Goal: Browse casually: Explore the website without a specific task or goal

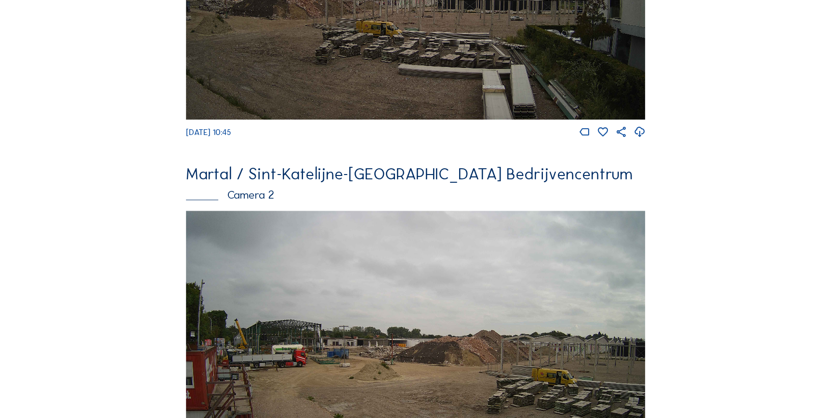
scroll to position [394, 0]
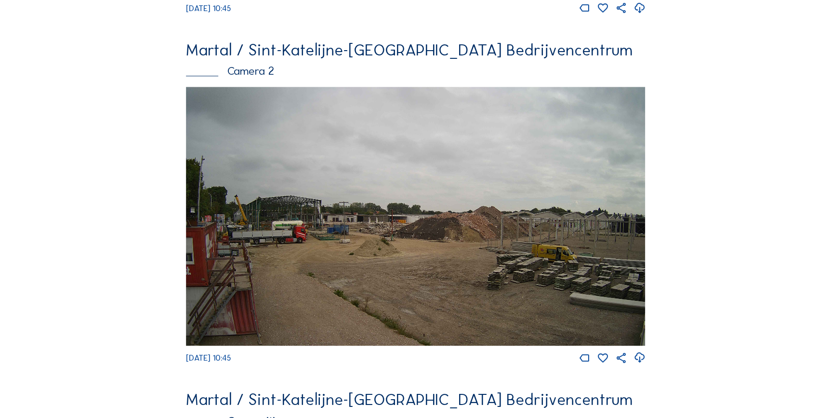
click at [319, 215] on img at bounding box center [416, 216] width 460 height 259
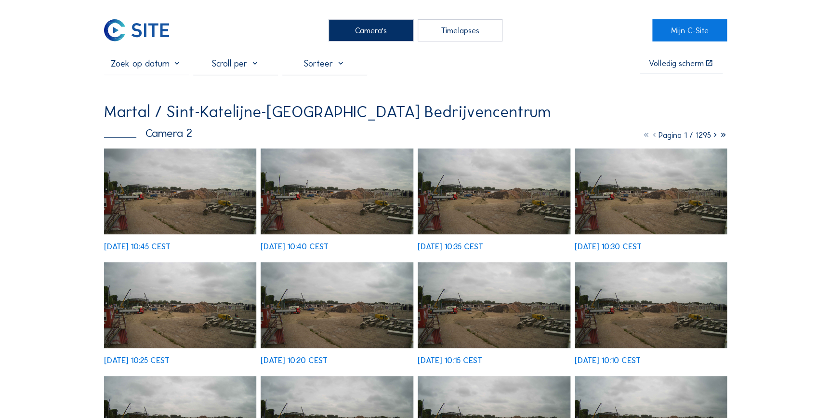
click at [712, 134] on icon at bounding box center [715, 135] width 8 height 10
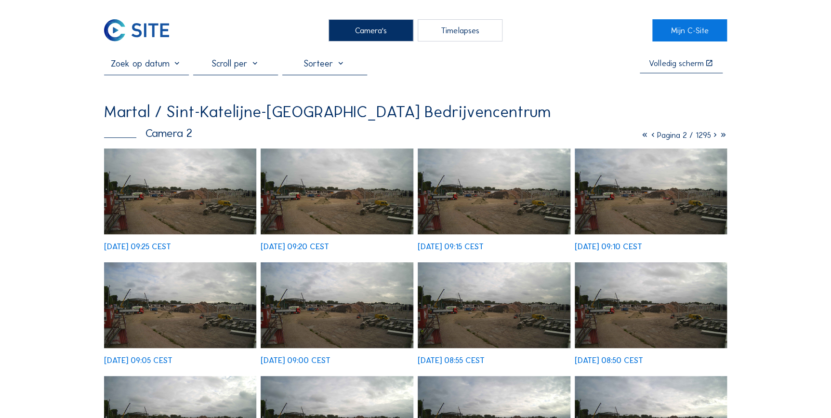
click at [712, 134] on icon at bounding box center [715, 135] width 8 height 10
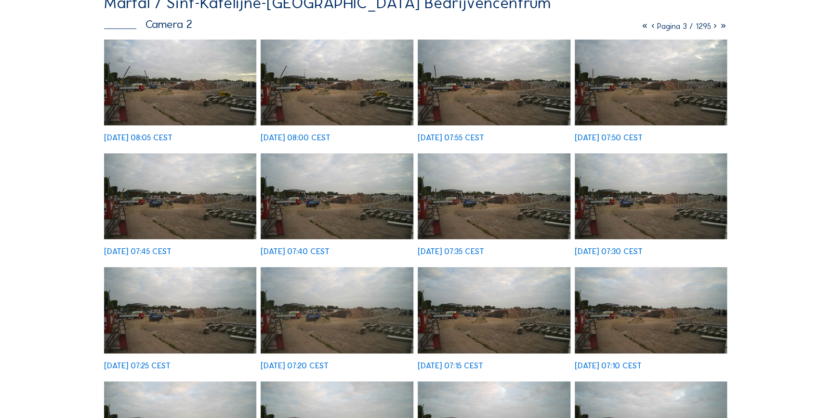
scroll to position [87, 0]
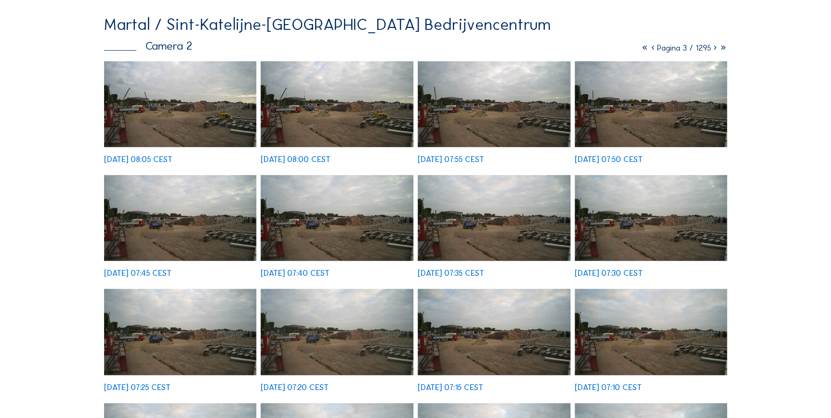
click at [712, 48] on icon at bounding box center [715, 48] width 8 height 10
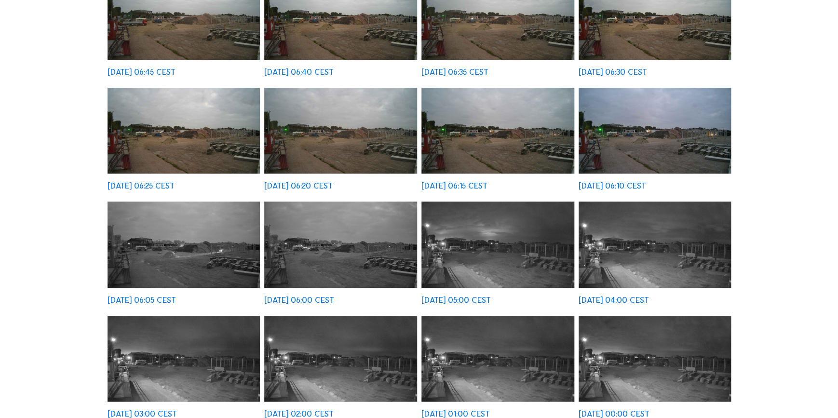
scroll to position [175, 0]
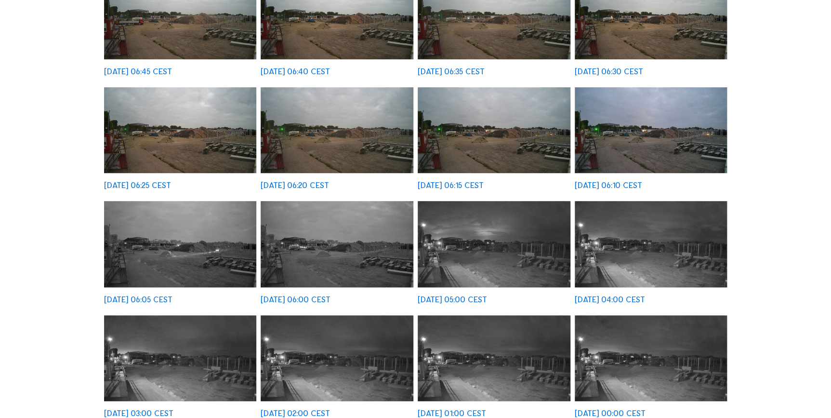
click at [468, 136] on img at bounding box center [494, 130] width 153 height 86
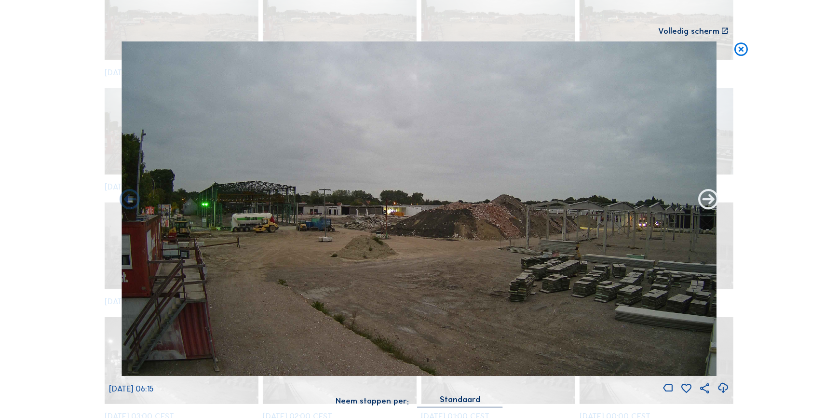
click at [707, 197] on icon at bounding box center [708, 200] width 25 height 25
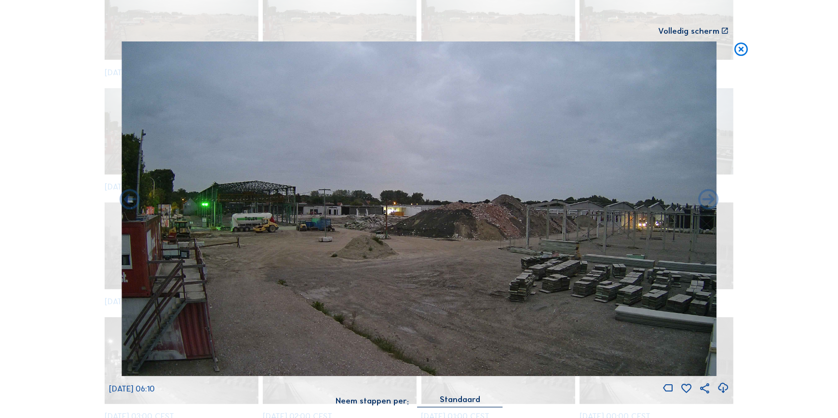
click at [707, 197] on icon at bounding box center [708, 200] width 25 height 25
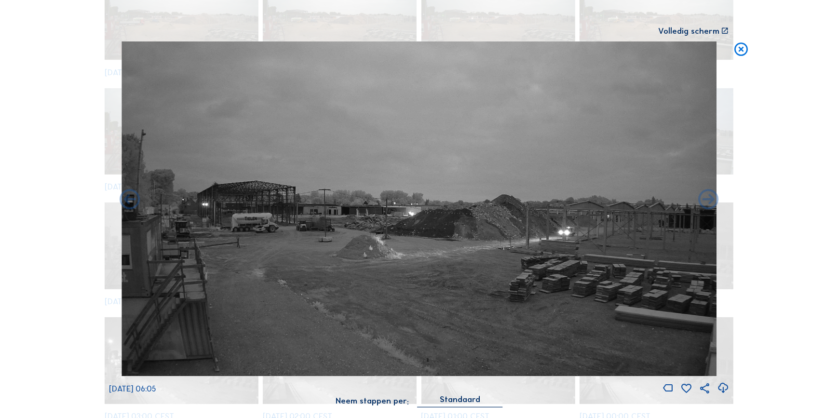
click at [707, 197] on icon at bounding box center [708, 200] width 25 height 25
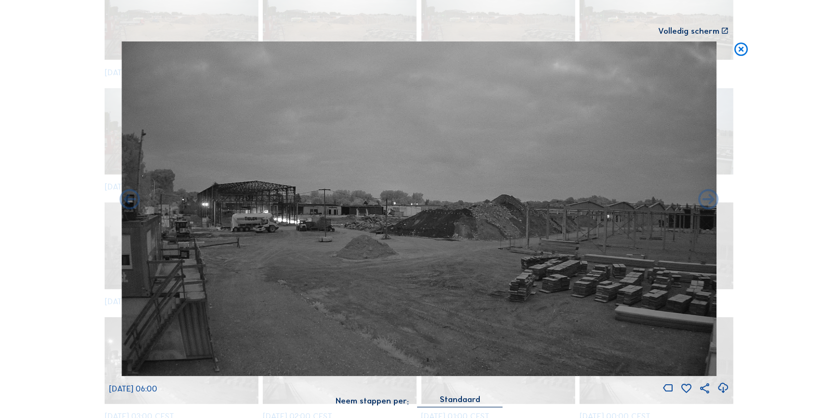
click at [707, 197] on icon at bounding box center [708, 200] width 25 height 25
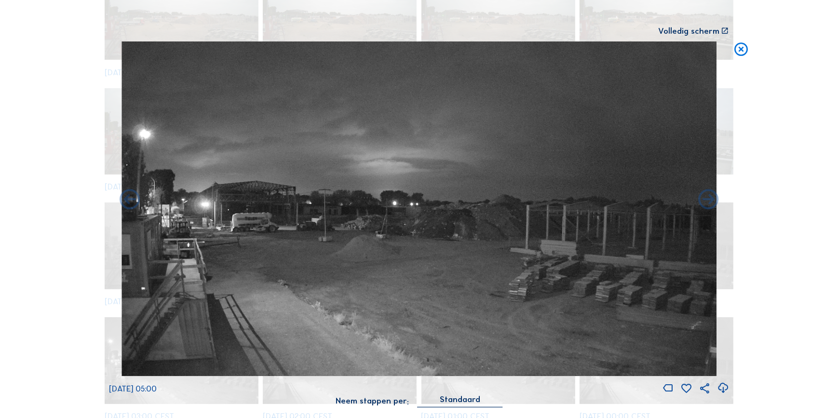
click at [707, 197] on icon at bounding box center [708, 200] width 25 height 25
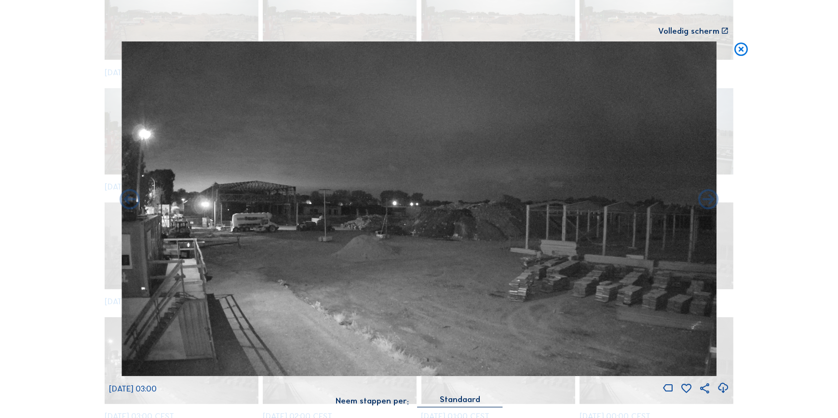
click at [707, 197] on icon at bounding box center [708, 200] width 25 height 25
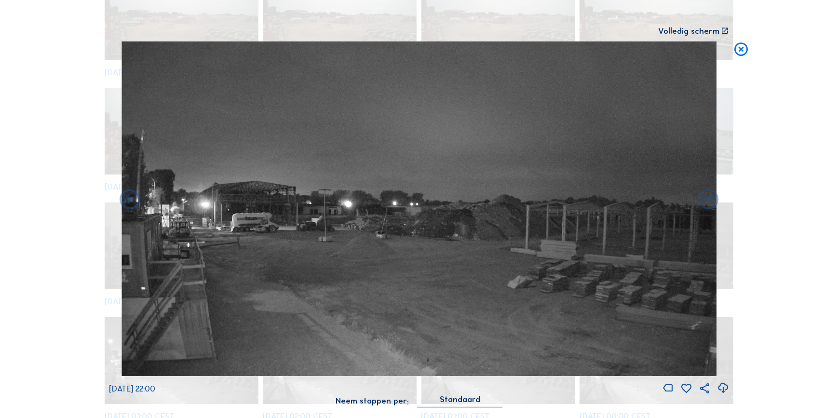
click at [707, 197] on icon at bounding box center [708, 200] width 25 height 25
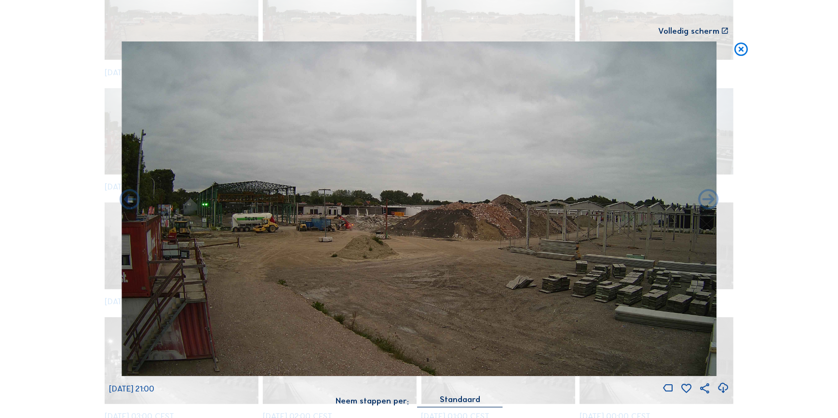
click at [707, 197] on icon at bounding box center [708, 200] width 25 height 25
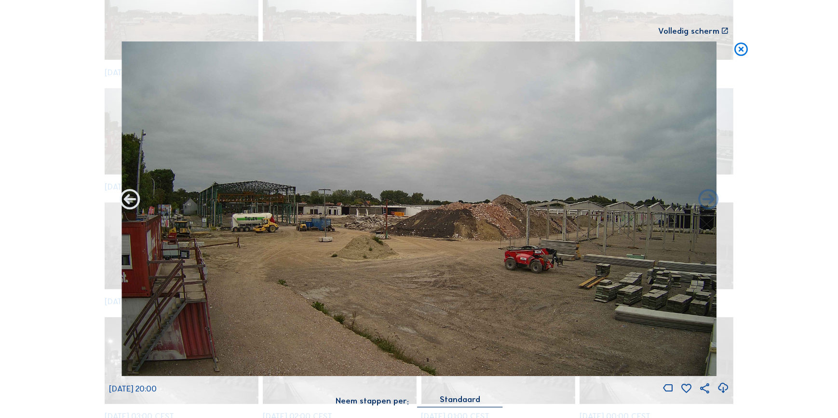
click at [126, 201] on icon at bounding box center [130, 200] width 25 height 25
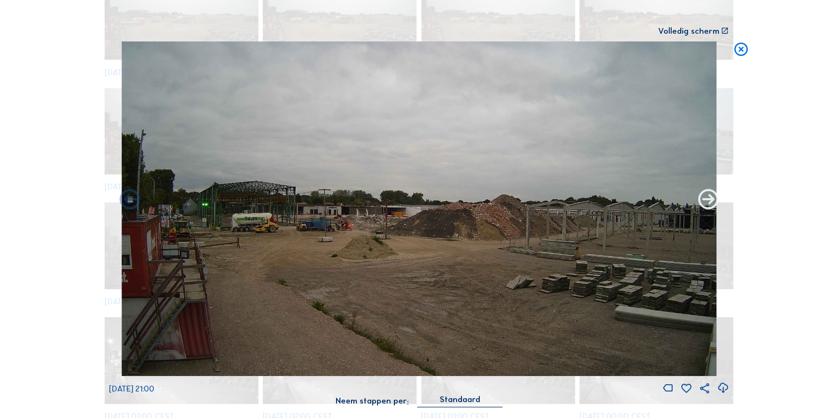
click at [702, 202] on icon at bounding box center [708, 200] width 25 height 25
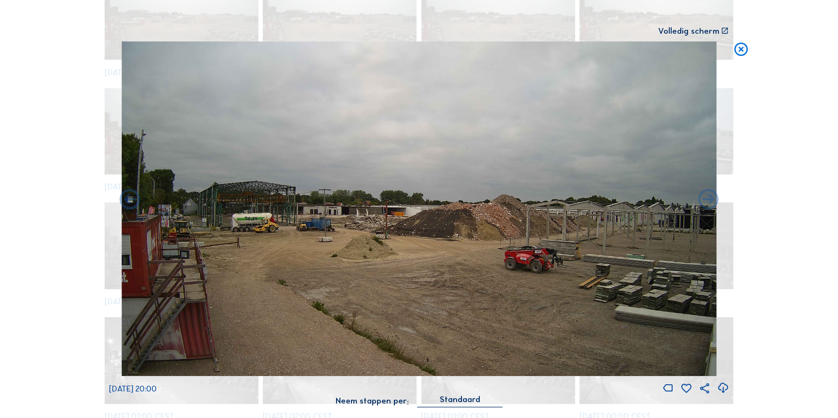
click at [702, 202] on icon at bounding box center [708, 200] width 25 height 25
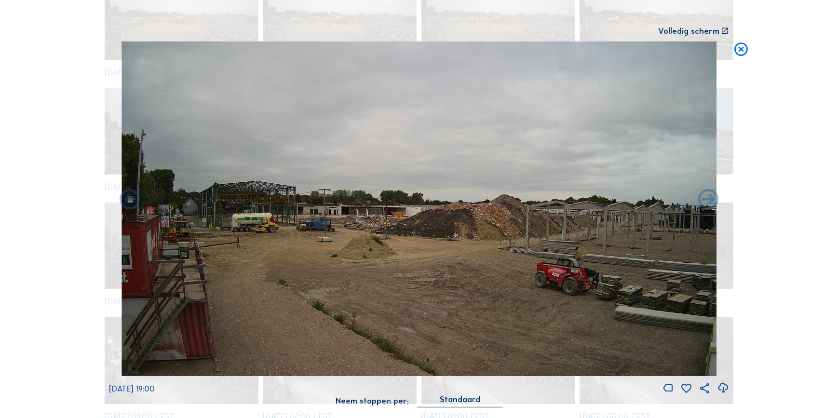
click at [702, 202] on icon at bounding box center [708, 200] width 25 height 25
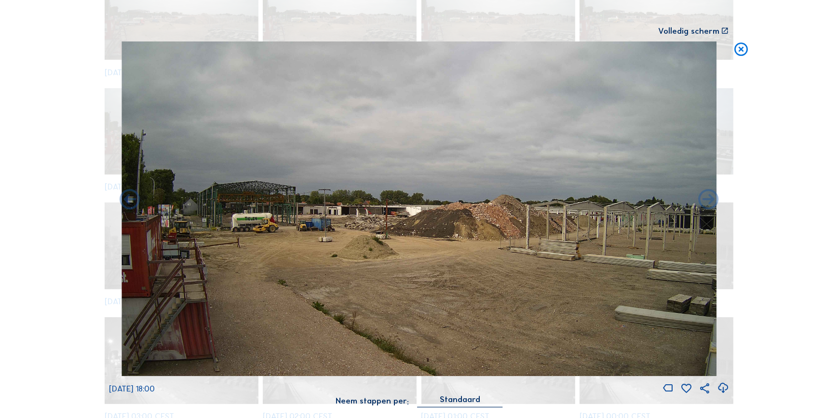
click at [702, 202] on icon at bounding box center [708, 200] width 25 height 25
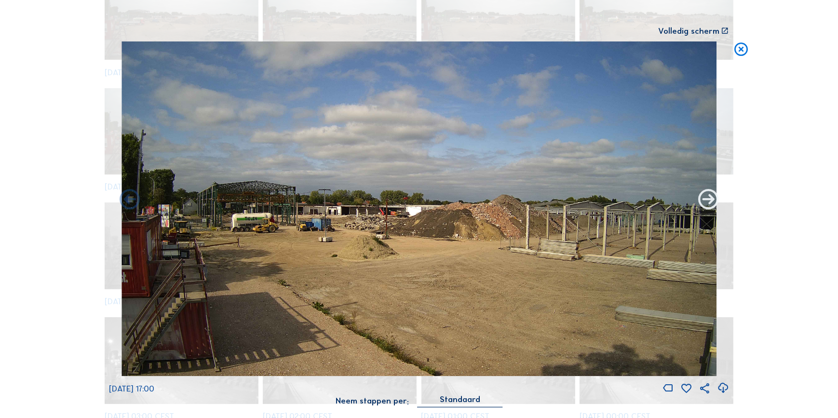
click at [704, 202] on icon at bounding box center [708, 200] width 25 height 25
click at [125, 200] on icon at bounding box center [130, 200] width 25 height 25
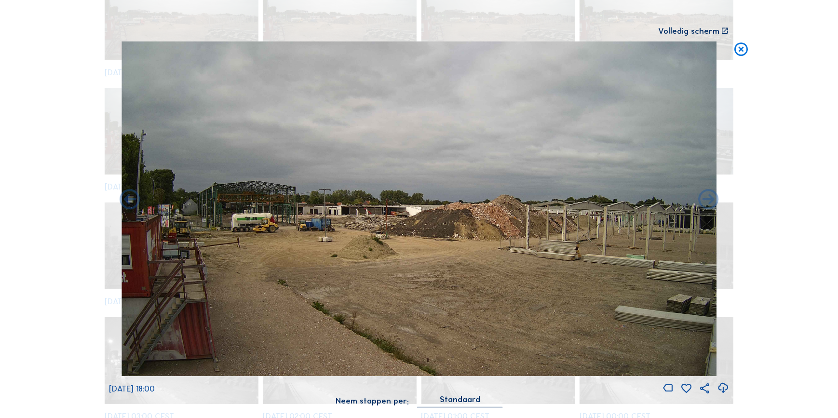
click at [125, 200] on icon at bounding box center [130, 200] width 25 height 25
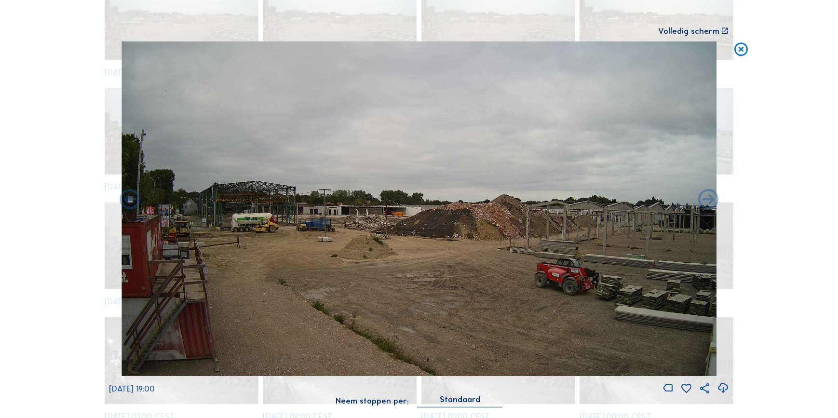
click at [125, 200] on icon at bounding box center [130, 200] width 25 height 25
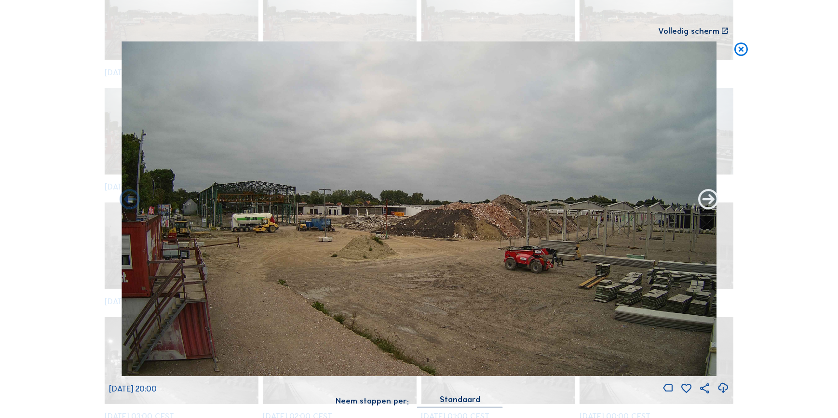
click at [712, 203] on icon at bounding box center [708, 200] width 25 height 25
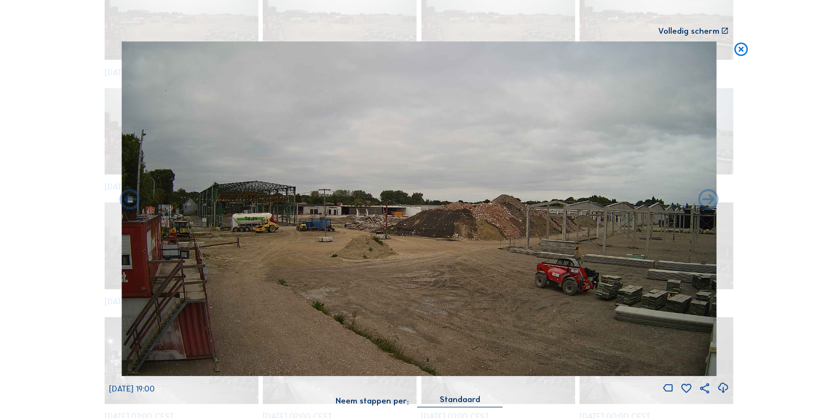
click at [712, 203] on icon at bounding box center [708, 200] width 25 height 25
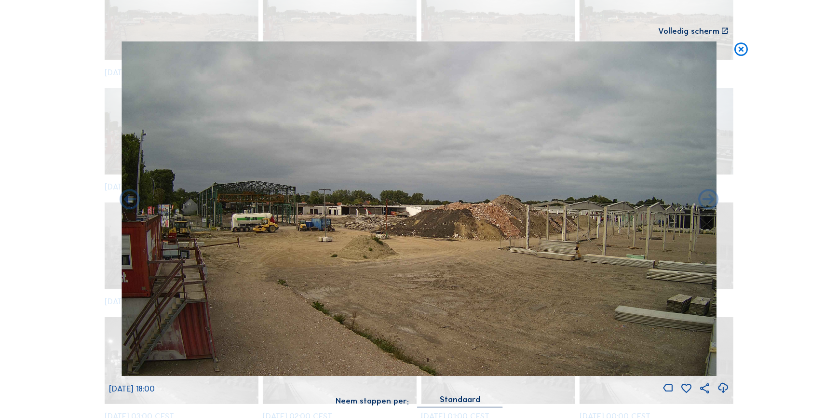
click at [712, 203] on icon at bounding box center [708, 200] width 25 height 25
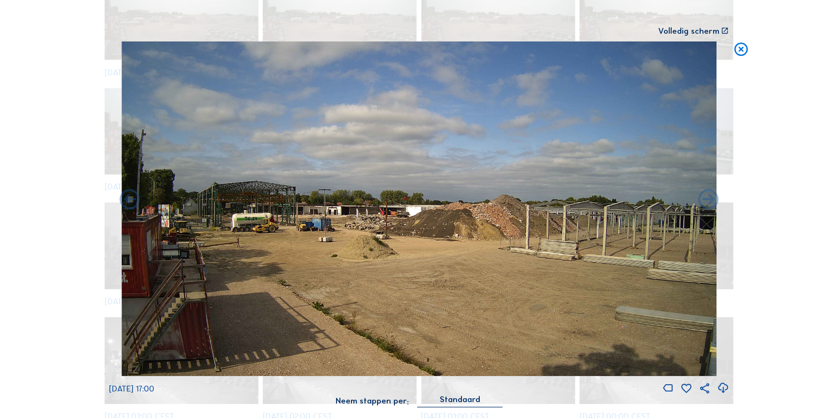
click at [712, 203] on icon at bounding box center [708, 200] width 25 height 25
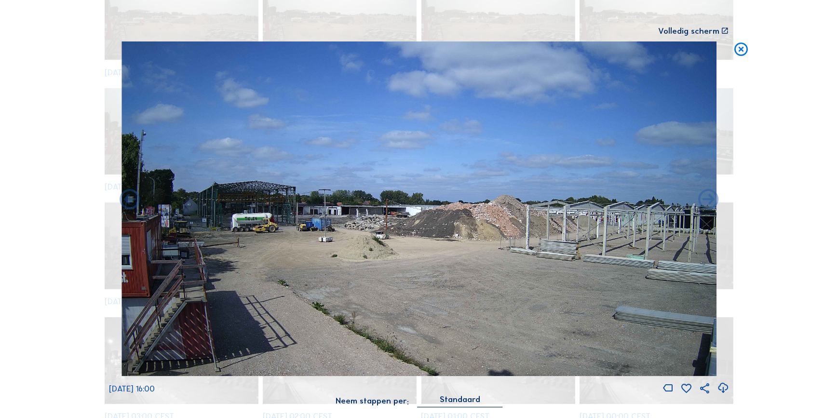
click at [712, 203] on icon at bounding box center [708, 200] width 25 height 25
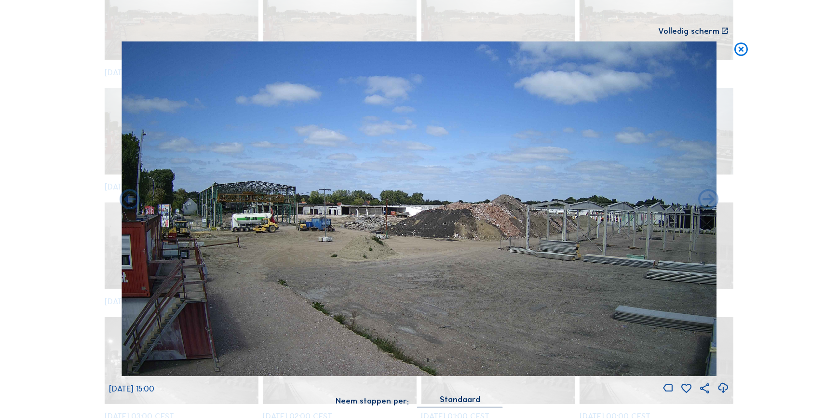
click at [712, 203] on icon at bounding box center [708, 200] width 25 height 25
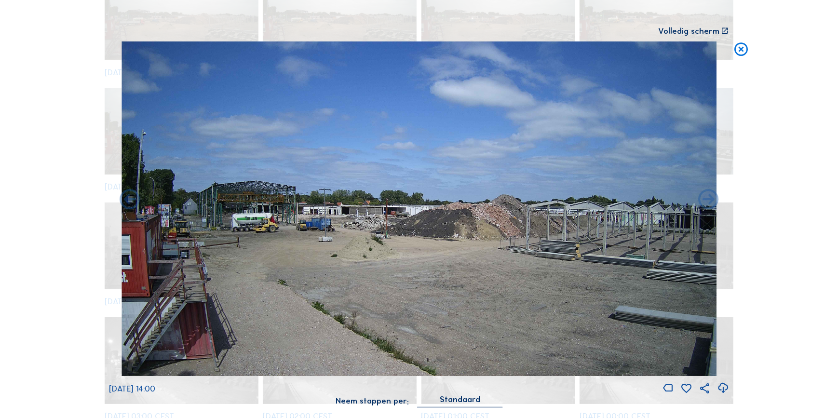
click at [712, 203] on icon at bounding box center [708, 200] width 25 height 25
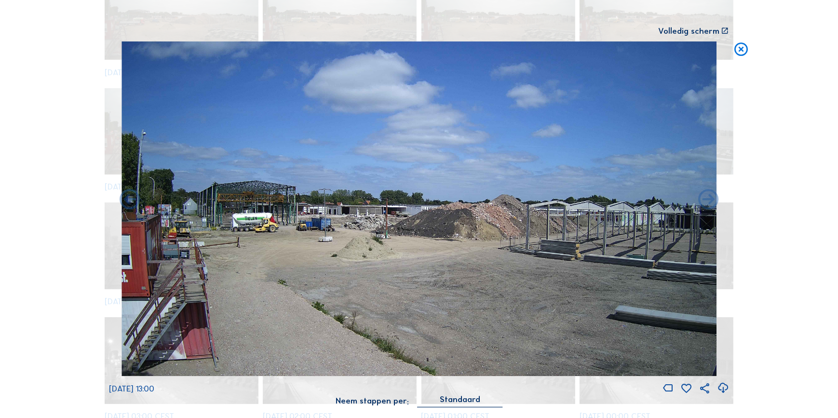
click at [712, 203] on icon at bounding box center [708, 200] width 25 height 25
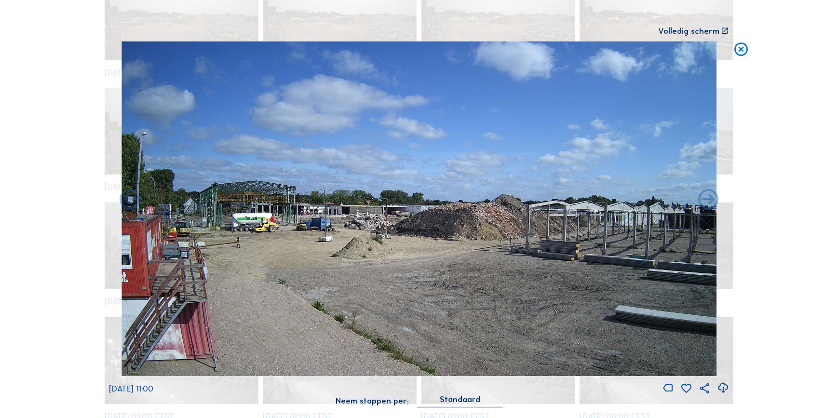
click at [712, 203] on icon at bounding box center [708, 200] width 25 height 25
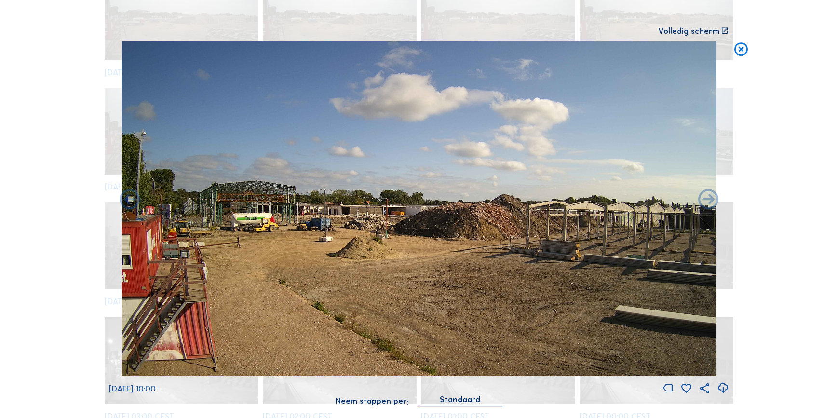
click at [712, 203] on icon at bounding box center [708, 200] width 25 height 25
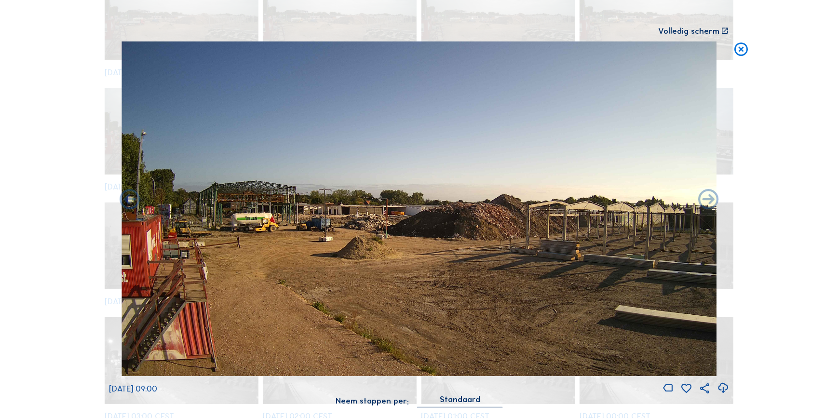
click at [712, 203] on icon at bounding box center [708, 200] width 25 height 25
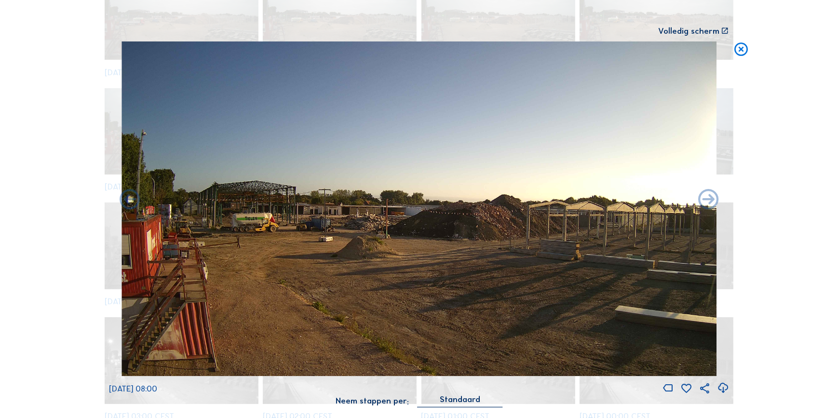
click at [712, 203] on icon at bounding box center [708, 200] width 25 height 25
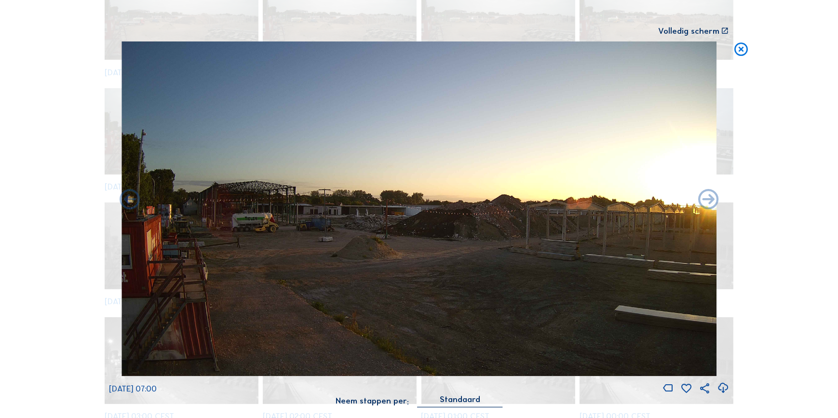
click at [712, 203] on icon at bounding box center [708, 200] width 25 height 25
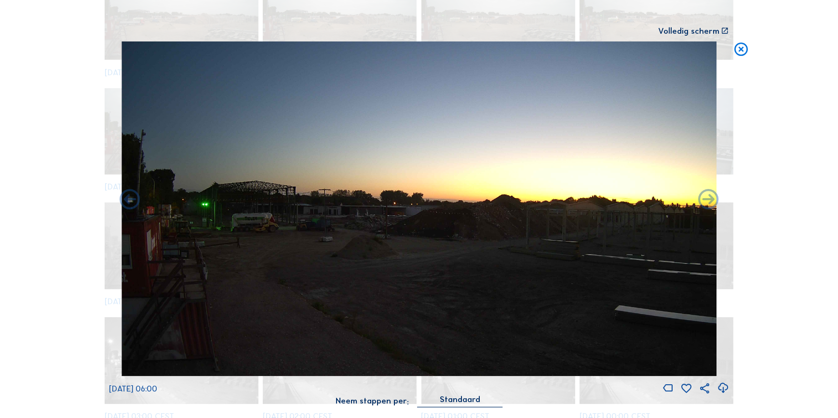
click at [712, 203] on icon at bounding box center [708, 200] width 25 height 25
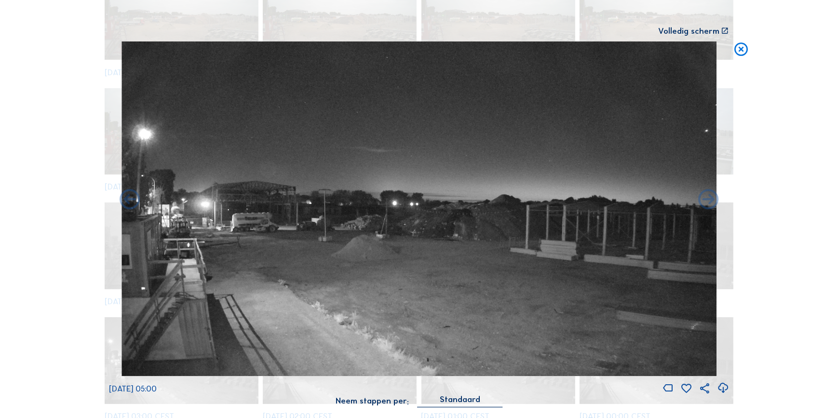
click at [712, 203] on icon at bounding box center [708, 200] width 25 height 25
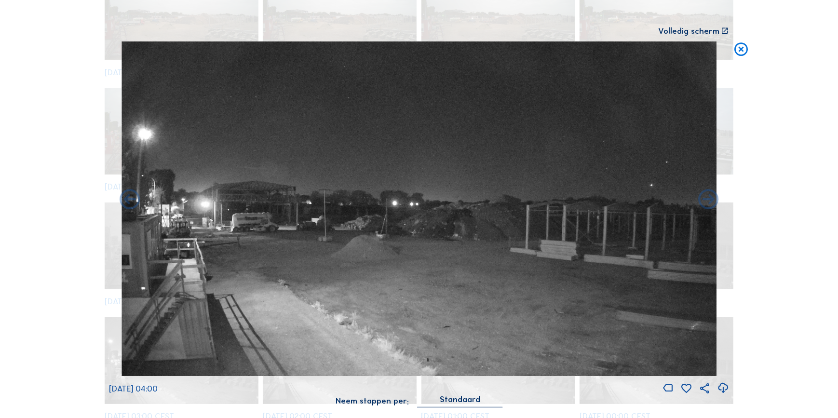
click at [712, 203] on icon at bounding box center [708, 200] width 25 height 25
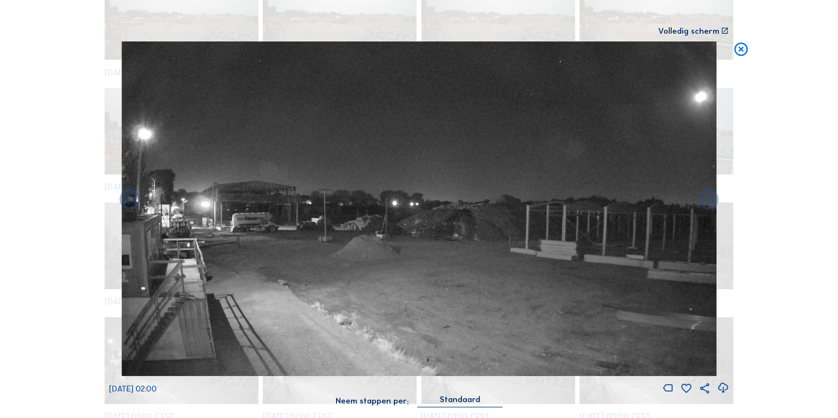
click at [712, 203] on icon at bounding box center [708, 200] width 25 height 25
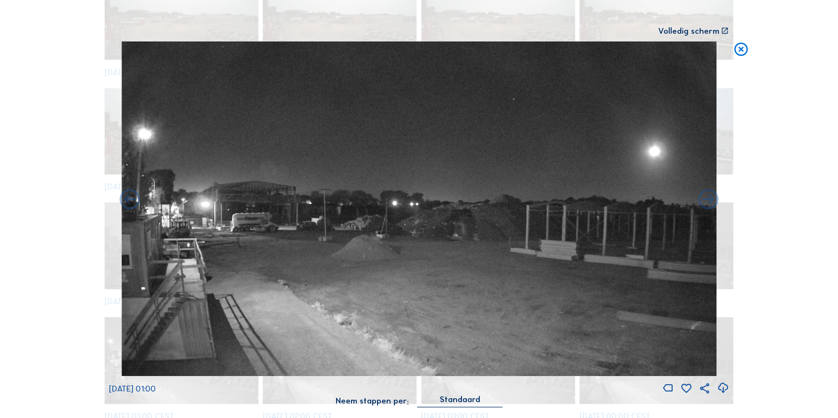
click at [712, 203] on icon at bounding box center [708, 200] width 25 height 25
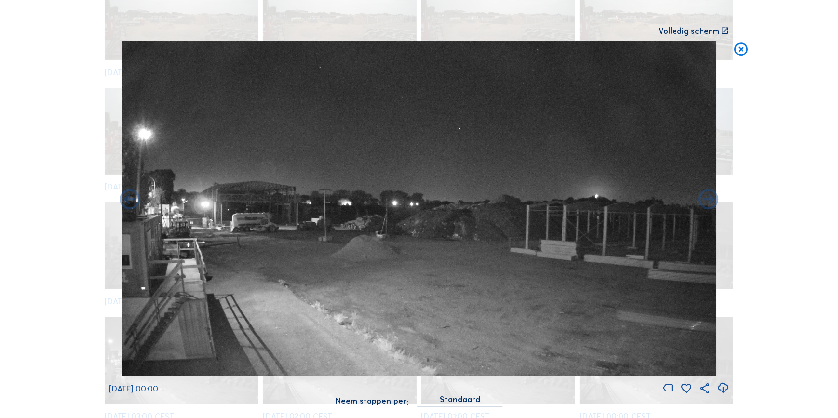
click at [712, 203] on icon at bounding box center [708, 200] width 25 height 25
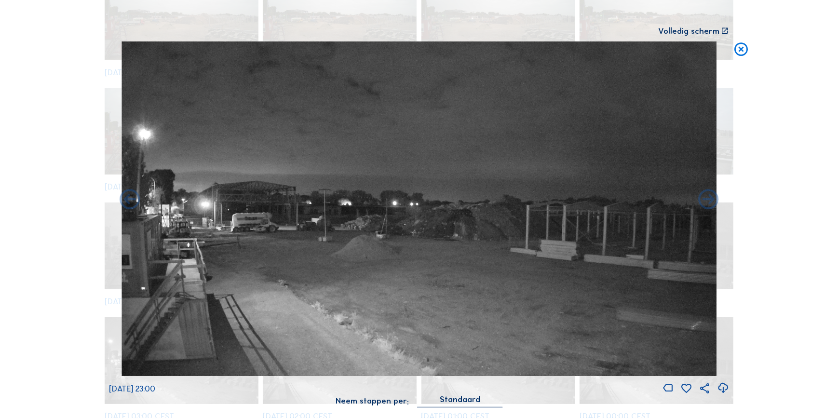
click at [712, 203] on icon at bounding box center [708, 200] width 25 height 25
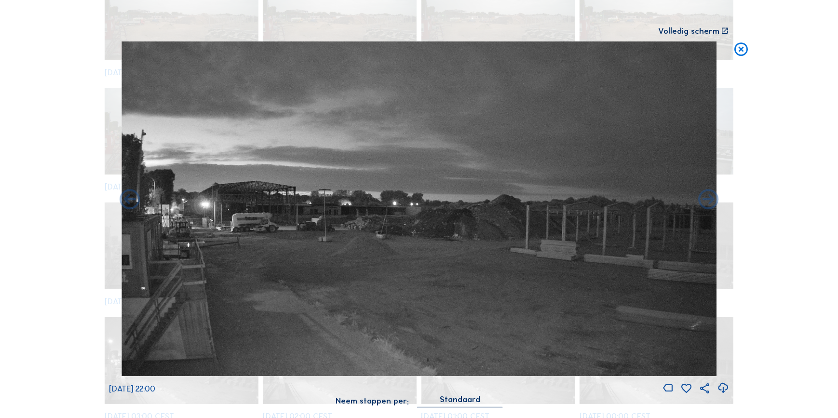
click at [712, 203] on icon at bounding box center [708, 200] width 25 height 25
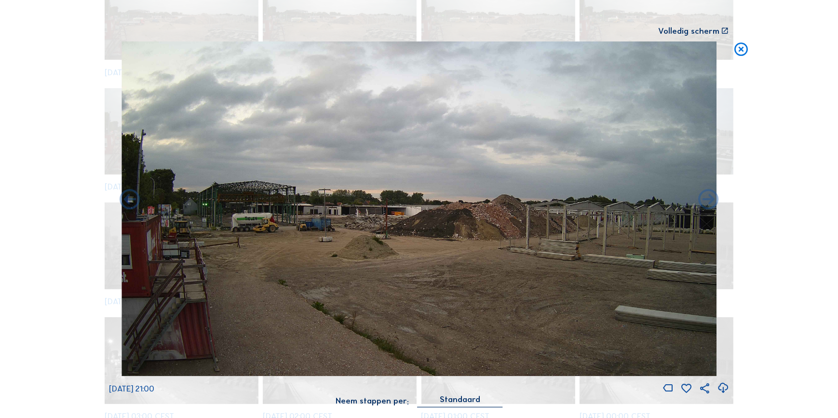
click at [712, 203] on icon at bounding box center [708, 200] width 25 height 25
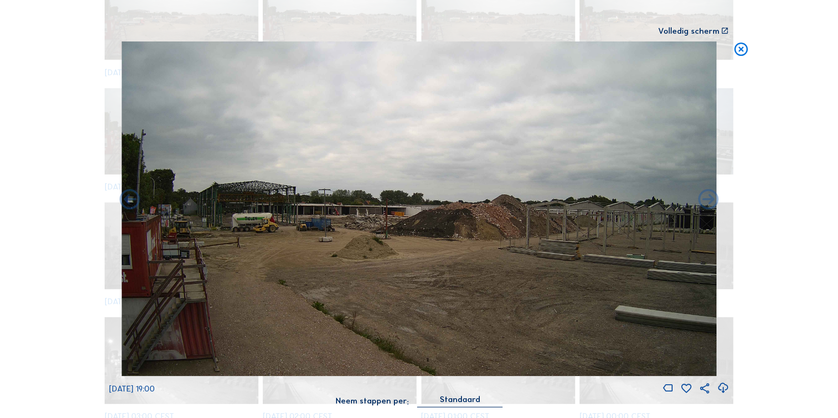
click at [712, 203] on icon at bounding box center [708, 200] width 25 height 25
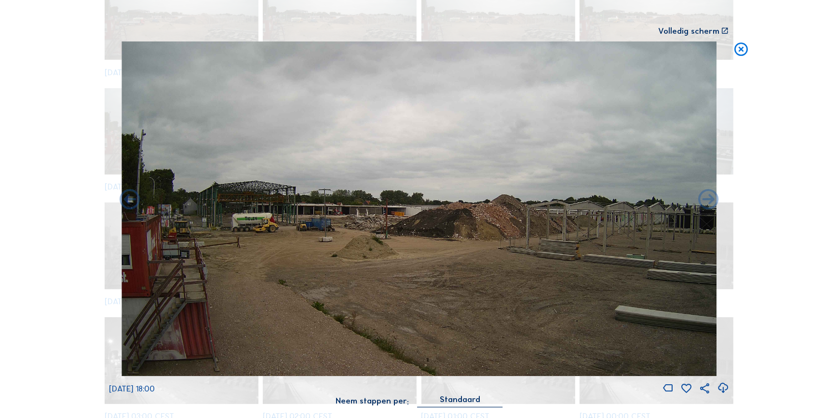
click at [712, 203] on icon at bounding box center [708, 200] width 25 height 25
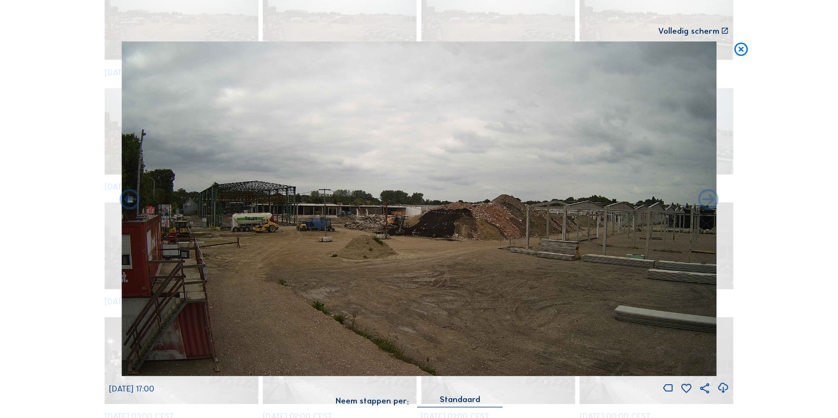
click at [712, 203] on icon at bounding box center [708, 200] width 25 height 25
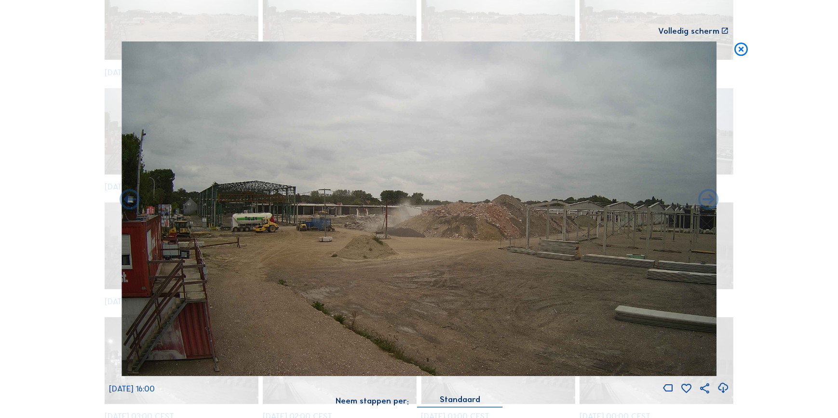
click at [712, 203] on icon at bounding box center [708, 200] width 25 height 25
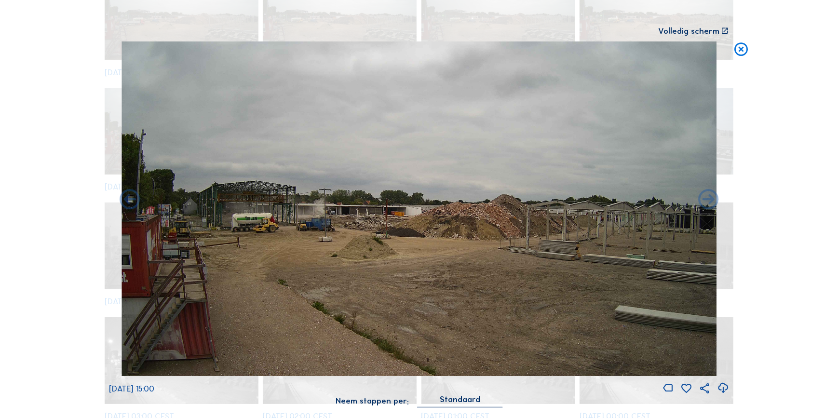
click at [712, 203] on icon at bounding box center [708, 200] width 25 height 25
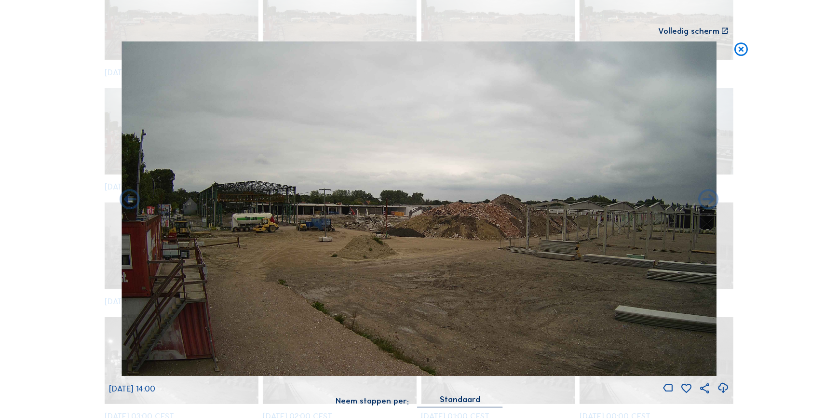
click at [712, 203] on icon at bounding box center [708, 200] width 25 height 25
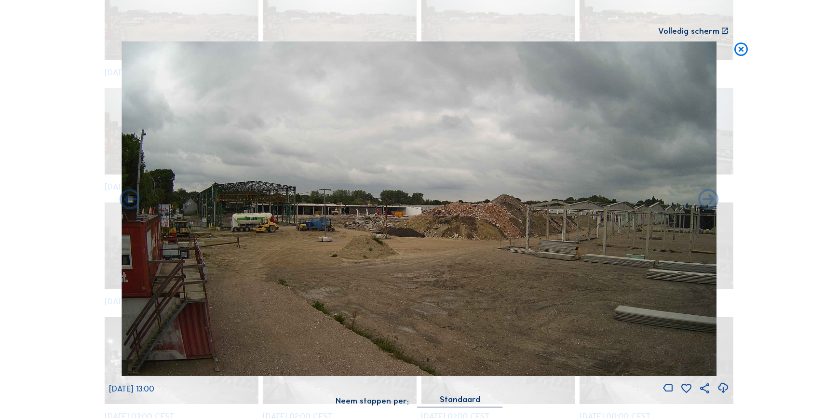
click at [712, 203] on icon at bounding box center [708, 200] width 25 height 25
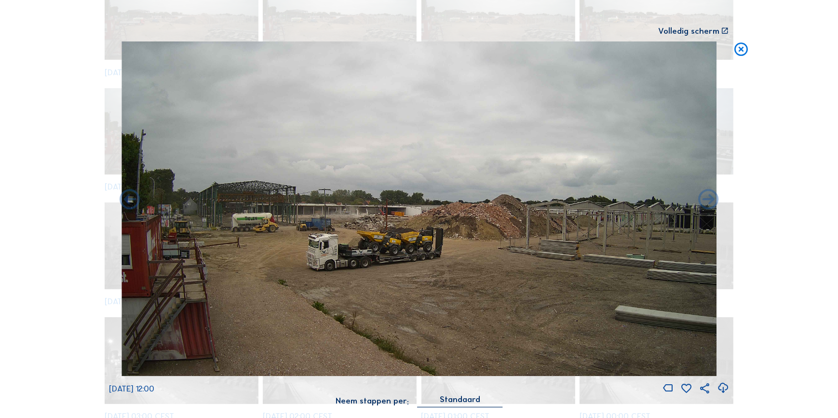
click at [712, 203] on icon at bounding box center [708, 200] width 25 height 25
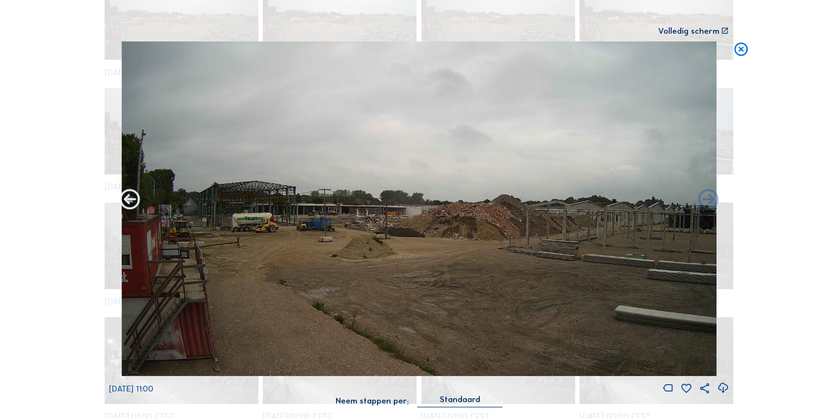
click at [129, 199] on icon at bounding box center [130, 200] width 25 height 25
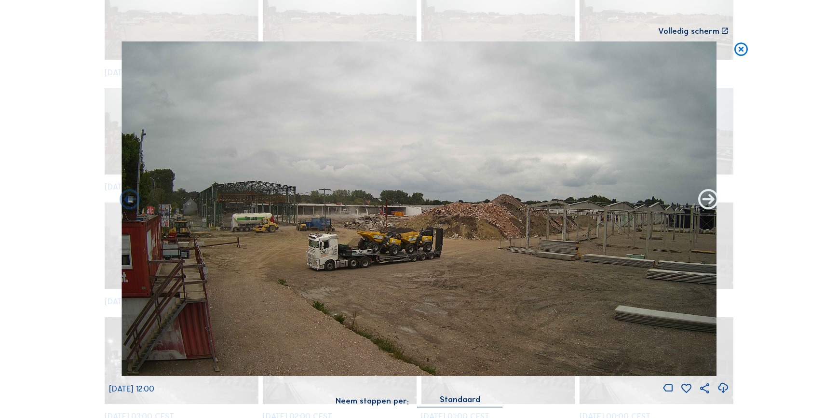
click at [709, 203] on icon at bounding box center [708, 200] width 25 height 25
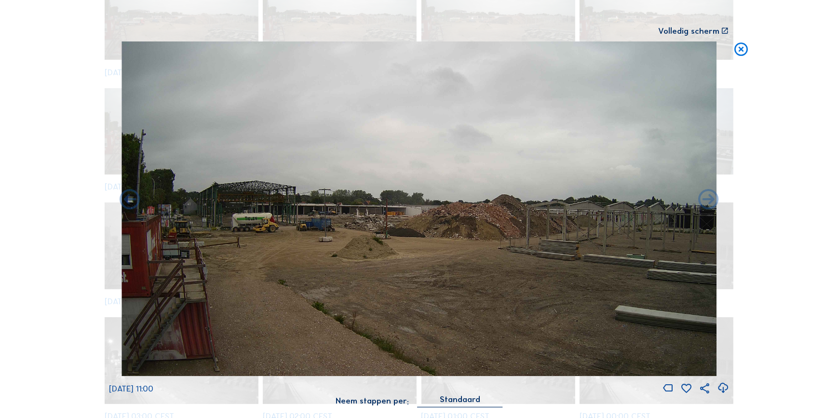
click at [709, 203] on icon at bounding box center [708, 200] width 25 height 25
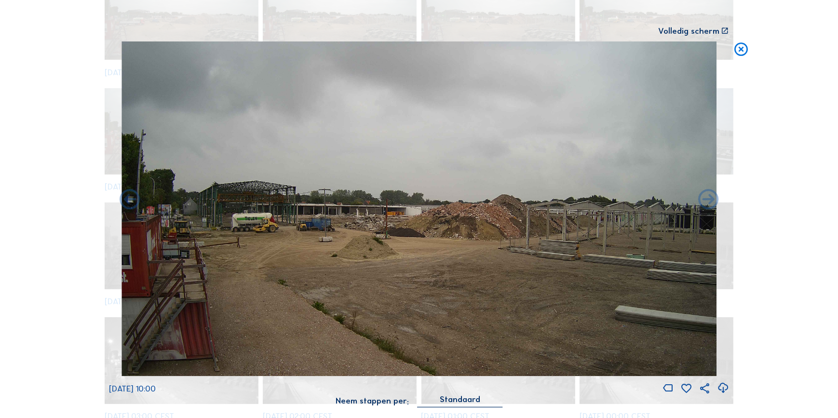
click at [709, 203] on icon at bounding box center [708, 200] width 25 height 25
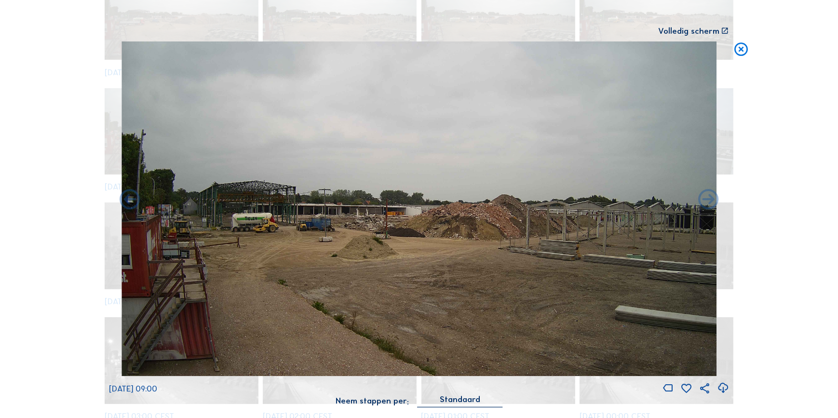
click at [709, 203] on icon at bounding box center [708, 200] width 25 height 25
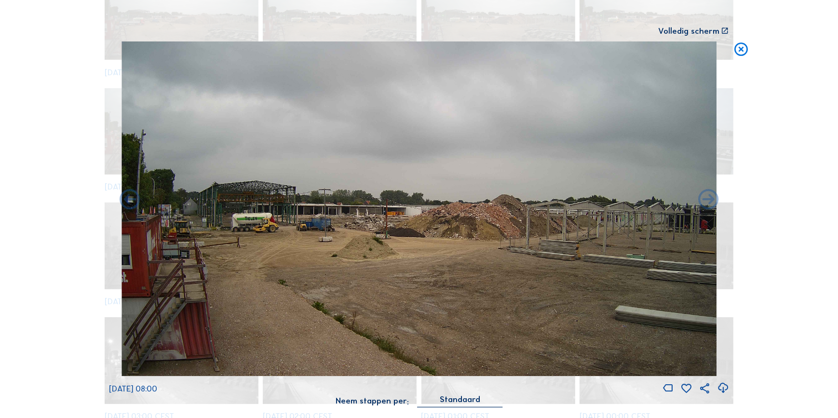
click at [709, 203] on icon at bounding box center [708, 200] width 25 height 25
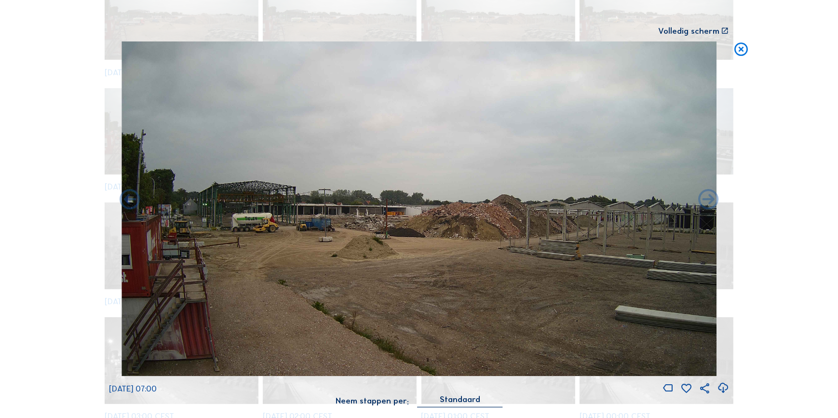
click at [709, 203] on icon at bounding box center [708, 200] width 25 height 25
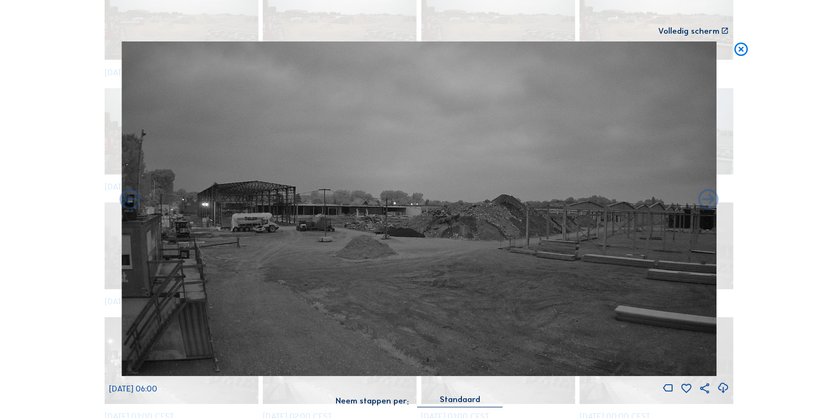
click at [709, 203] on icon at bounding box center [708, 200] width 25 height 25
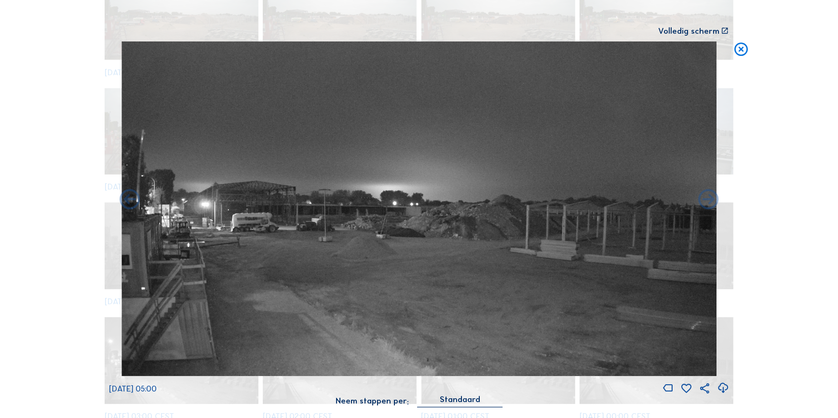
click at [709, 203] on icon at bounding box center [708, 200] width 25 height 25
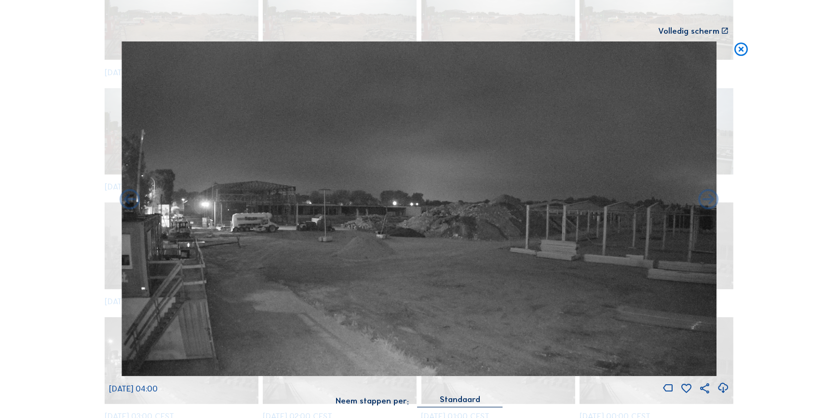
click at [709, 203] on icon at bounding box center [708, 200] width 25 height 25
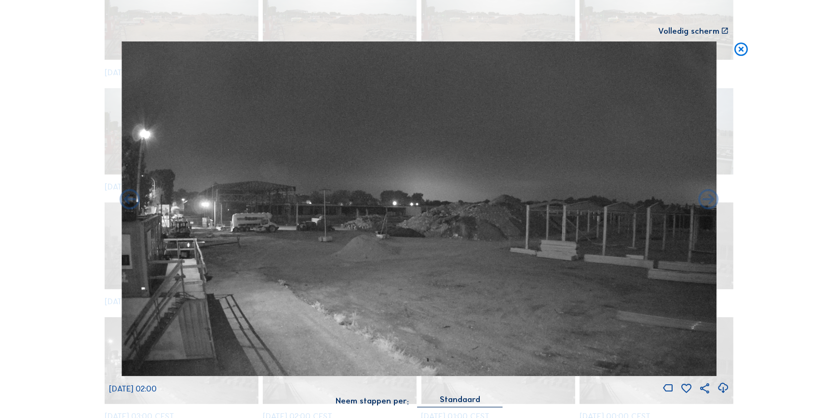
click at [709, 203] on icon at bounding box center [708, 200] width 25 height 25
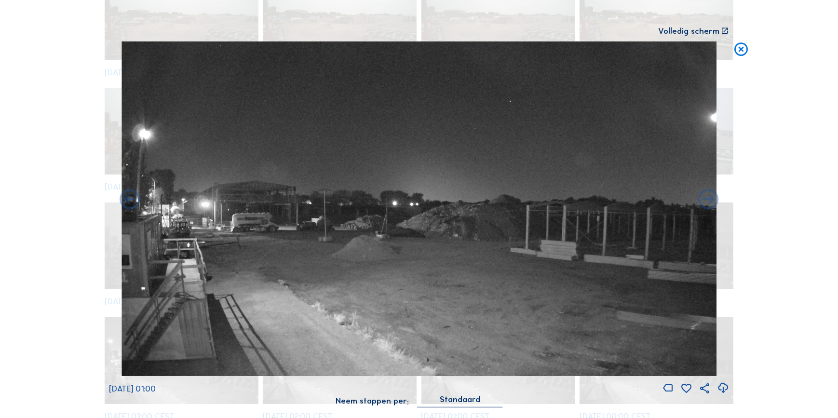
click at [709, 203] on icon at bounding box center [708, 200] width 25 height 25
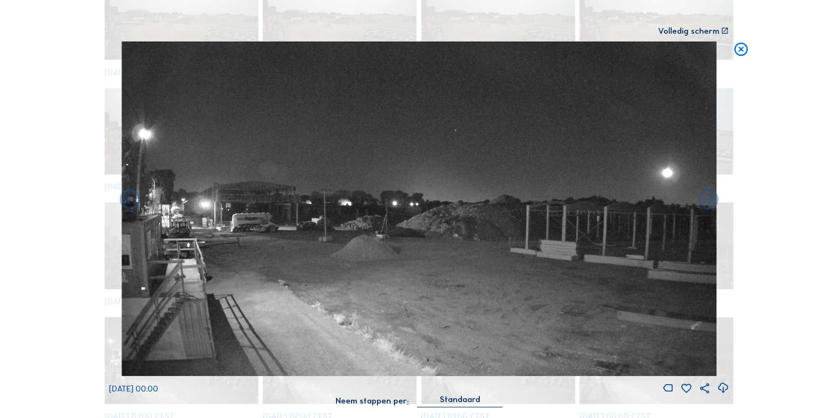
click at [709, 203] on icon at bounding box center [708, 200] width 25 height 25
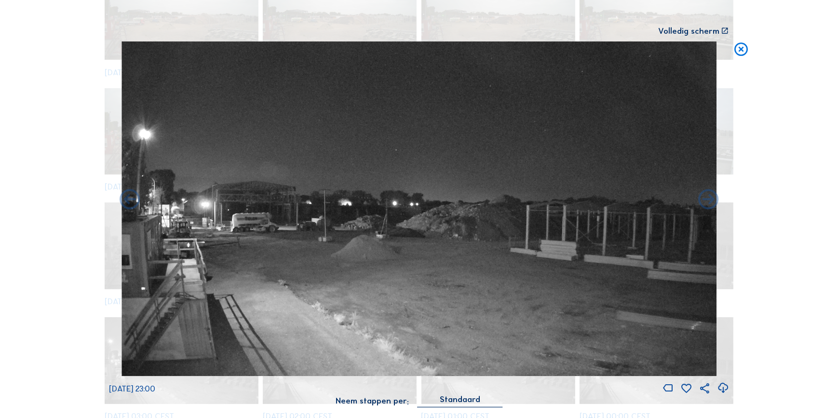
click at [709, 203] on icon at bounding box center [708, 200] width 25 height 25
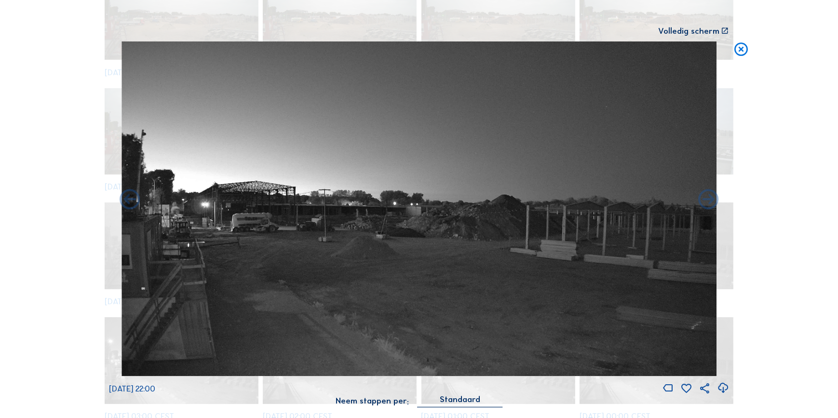
click at [709, 203] on icon at bounding box center [708, 200] width 25 height 25
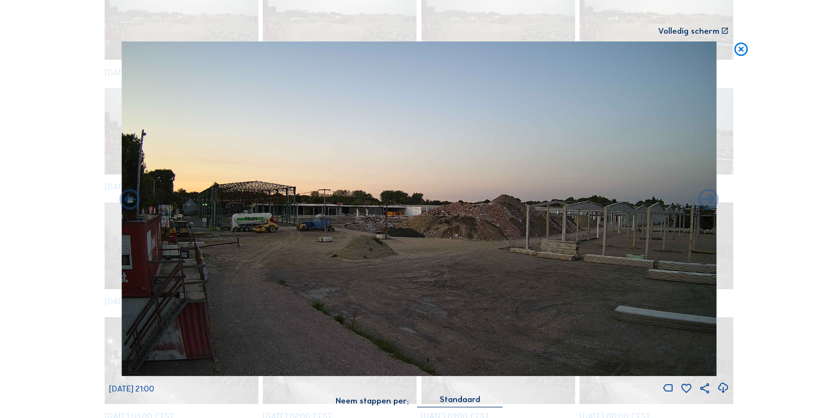
click at [709, 203] on icon at bounding box center [708, 200] width 25 height 25
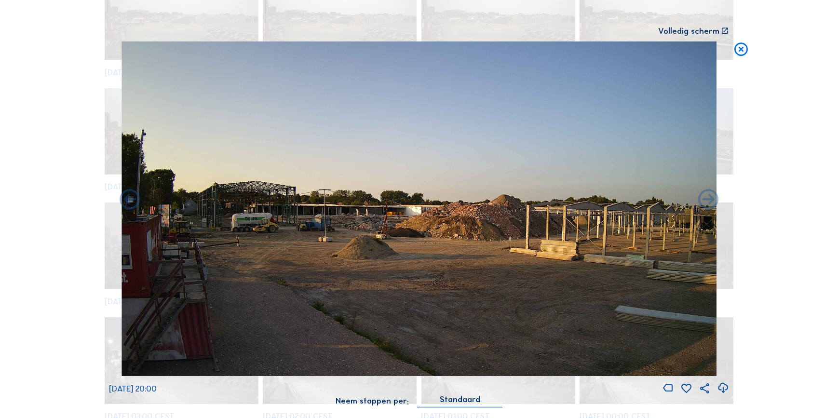
click at [709, 203] on icon at bounding box center [708, 200] width 25 height 25
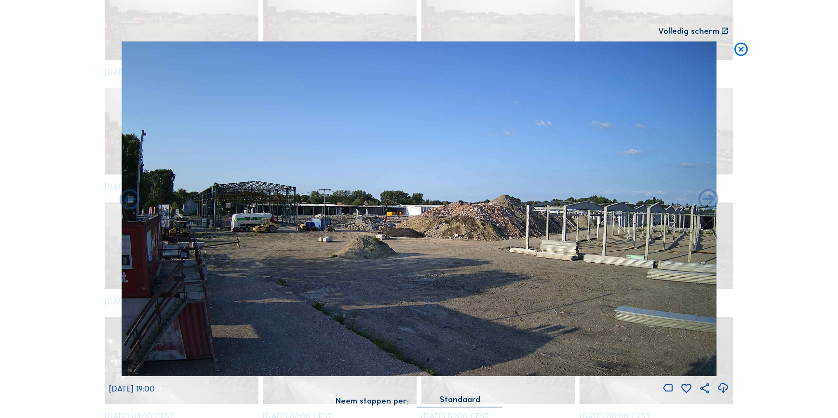
click at [709, 203] on icon at bounding box center [708, 200] width 25 height 25
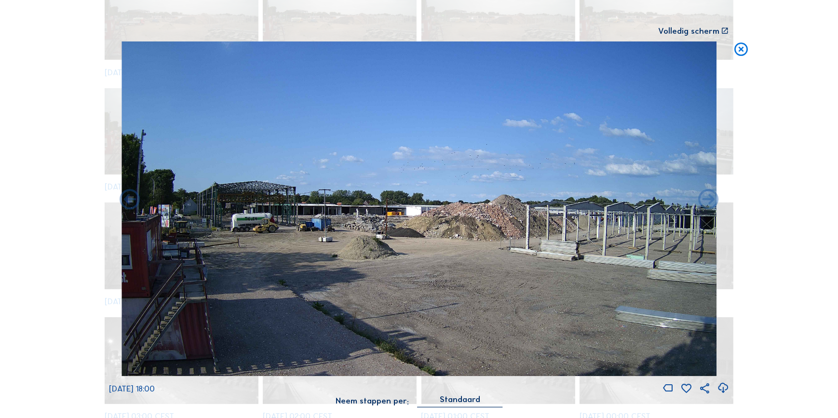
click at [709, 203] on icon at bounding box center [708, 200] width 25 height 25
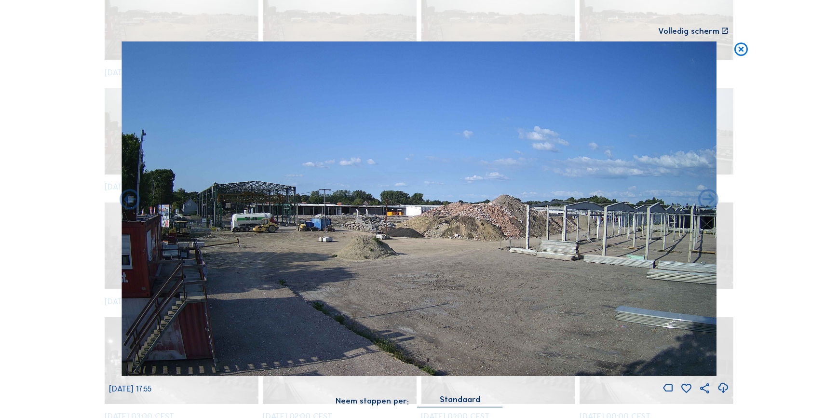
click at [709, 203] on icon at bounding box center [708, 200] width 25 height 25
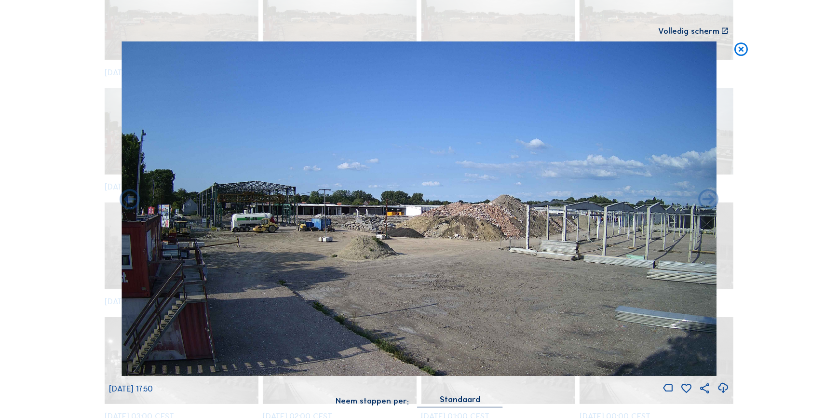
click at [709, 203] on icon at bounding box center [708, 200] width 25 height 25
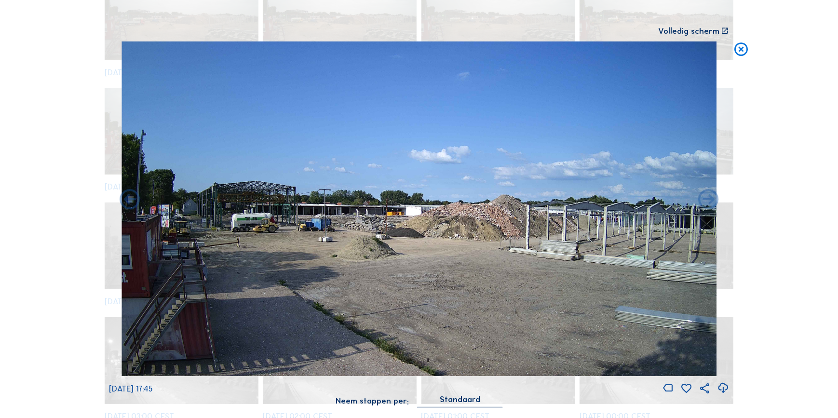
click at [709, 203] on icon at bounding box center [708, 200] width 25 height 25
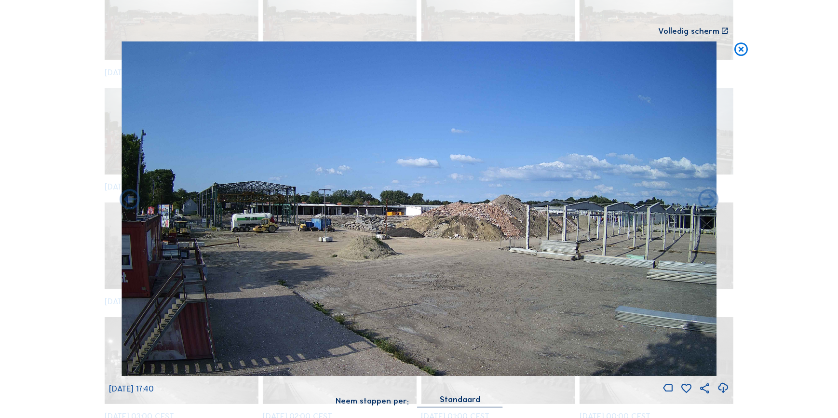
click at [709, 203] on icon at bounding box center [708, 200] width 25 height 25
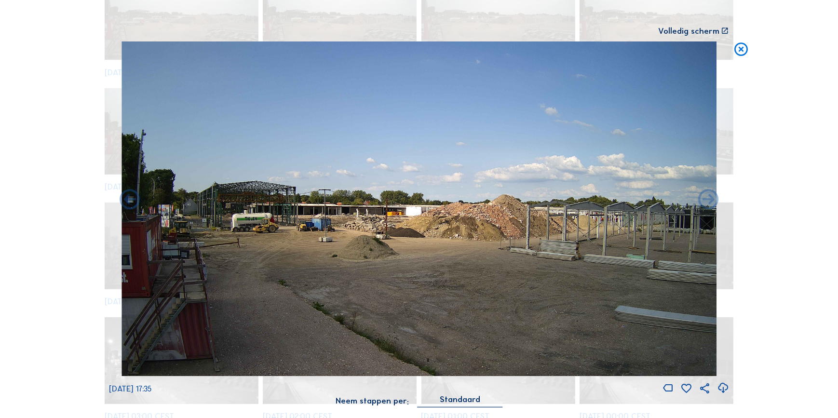
click at [709, 203] on icon at bounding box center [708, 200] width 25 height 25
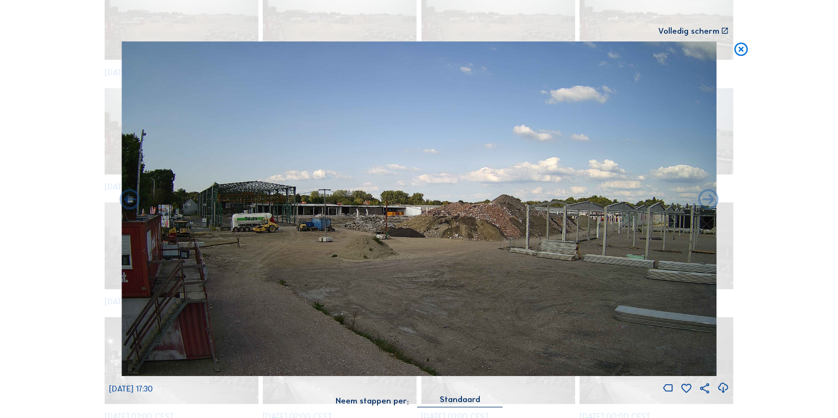
click at [709, 203] on icon at bounding box center [708, 200] width 25 height 25
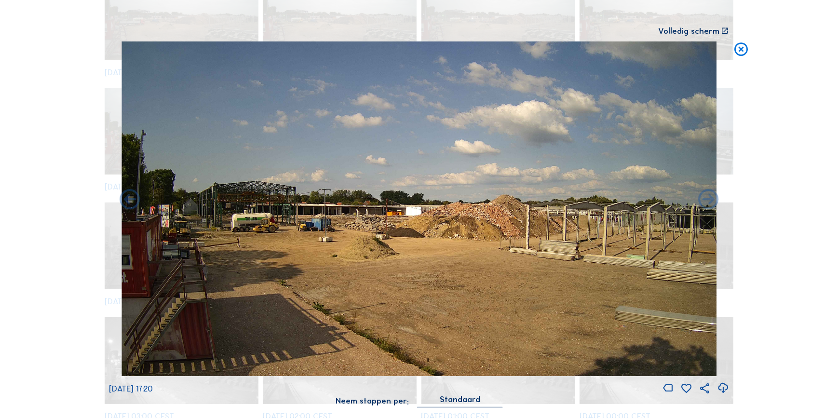
click at [709, 203] on icon at bounding box center [708, 200] width 25 height 25
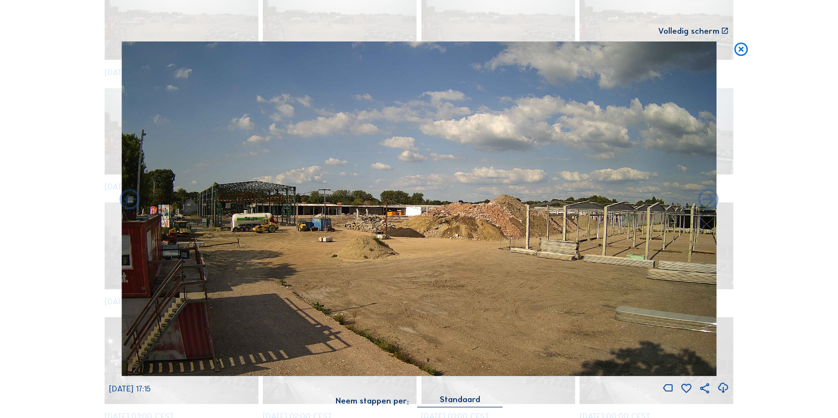
click at [709, 203] on icon at bounding box center [708, 200] width 25 height 25
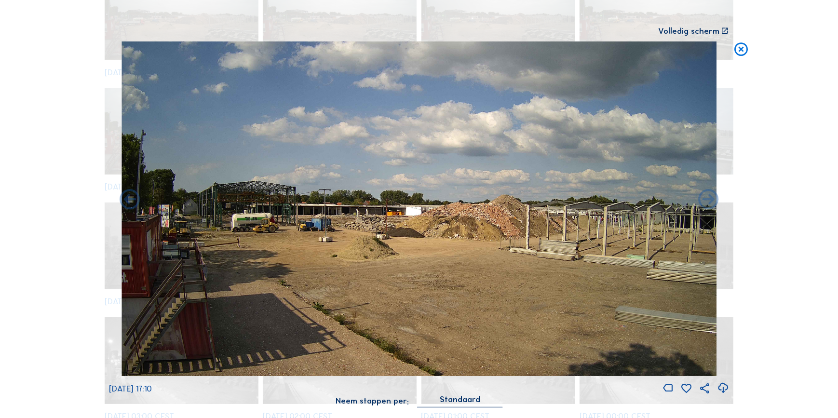
click at [709, 203] on icon at bounding box center [708, 200] width 25 height 25
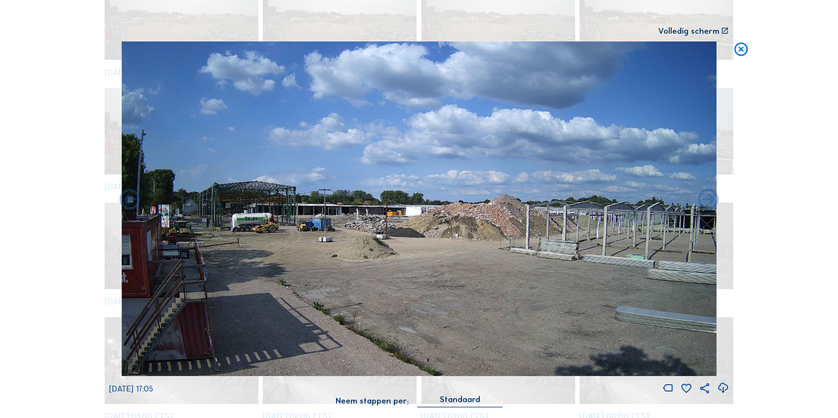
click at [709, 203] on icon at bounding box center [708, 200] width 25 height 25
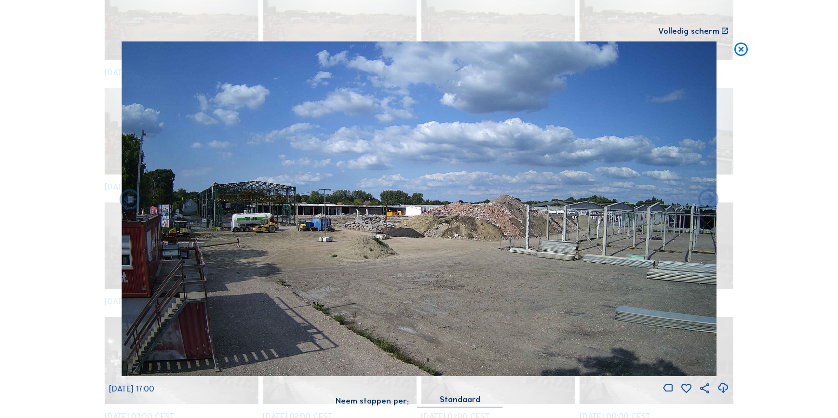
click at [709, 203] on icon at bounding box center [708, 200] width 25 height 25
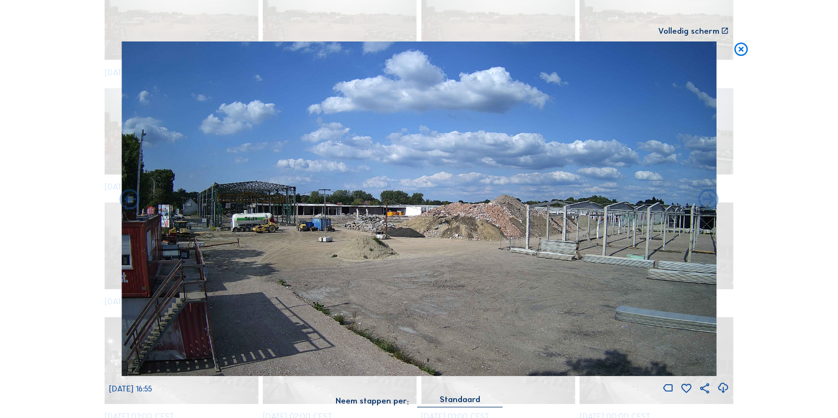
click at [709, 203] on icon at bounding box center [708, 200] width 25 height 25
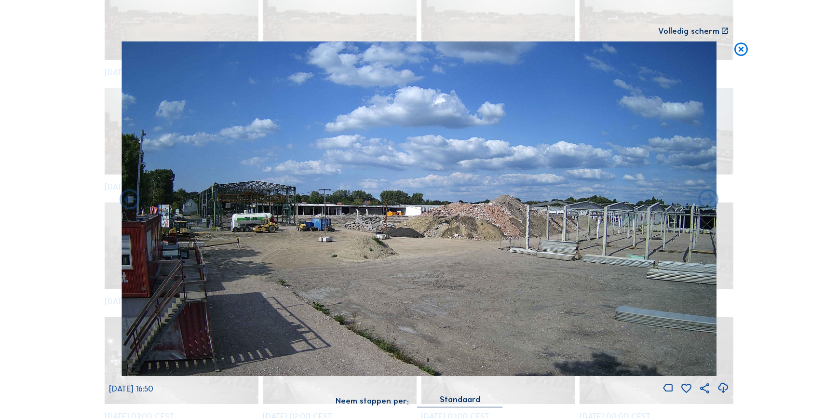
click at [709, 203] on icon at bounding box center [708, 200] width 25 height 25
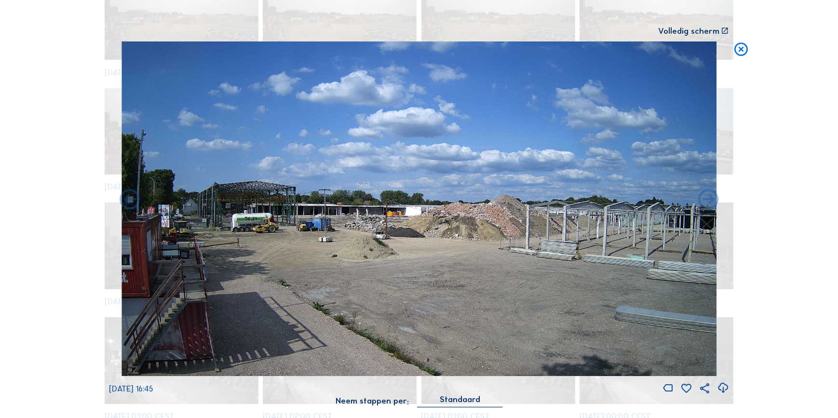
click at [709, 203] on icon at bounding box center [708, 200] width 25 height 25
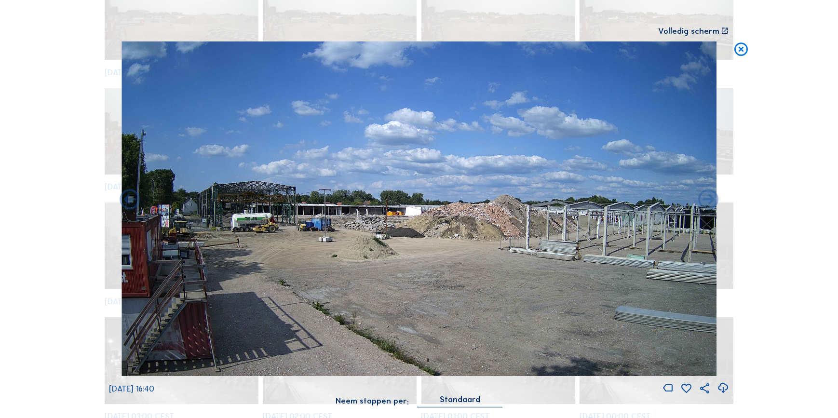
click at [709, 203] on icon at bounding box center [708, 200] width 25 height 25
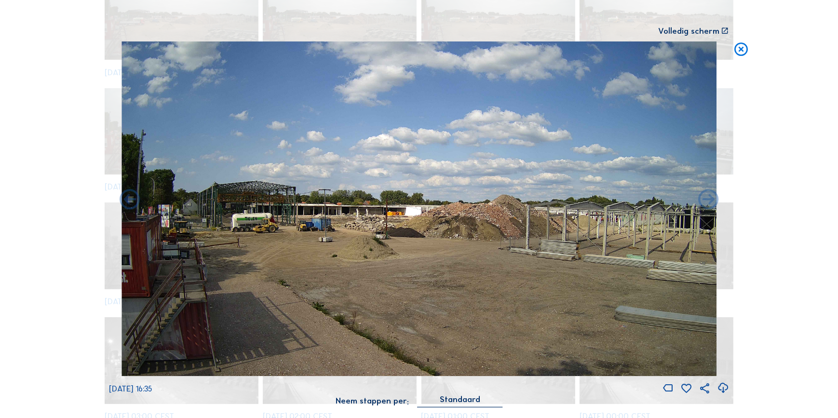
click at [709, 203] on icon at bounding box center [708, 200] width 25 height 25
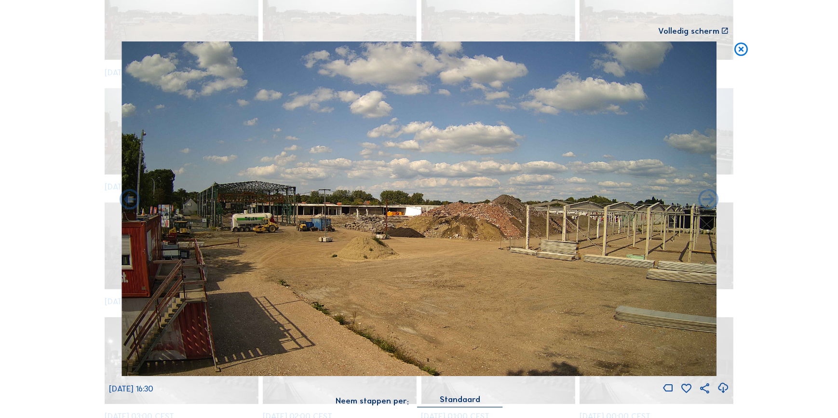
click at [709, 203] on icon at bounding box center [708, 200] width 25 height 25
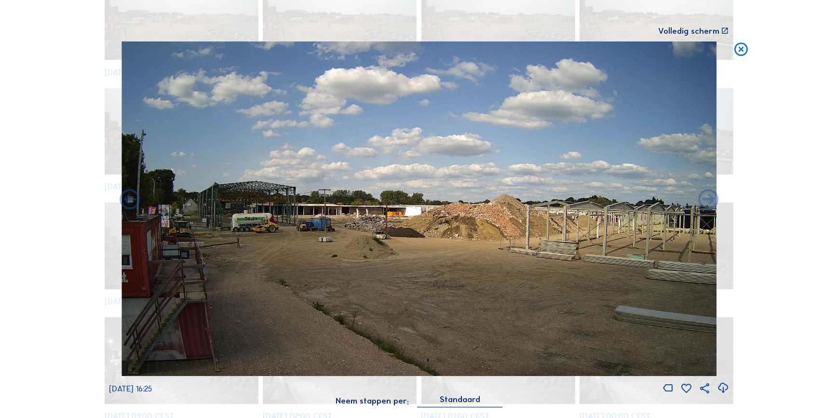
click at [709, 203] on icon at bounding box center [708, 200] width 25 height 25
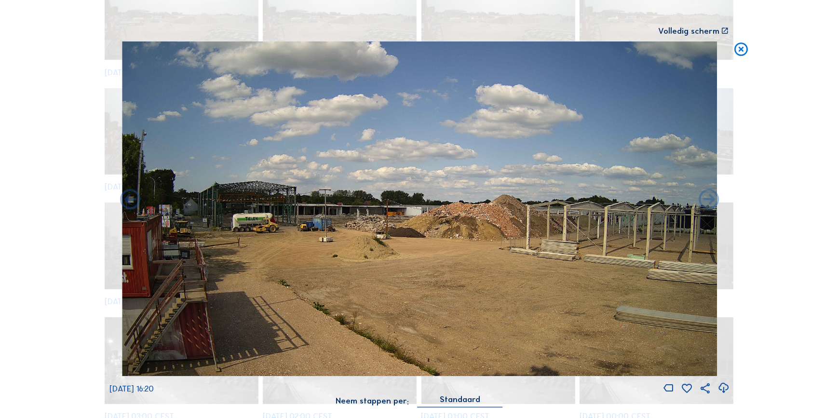
click at [709, 203] on icon at bounding box center [709, 200] width 25 height 25
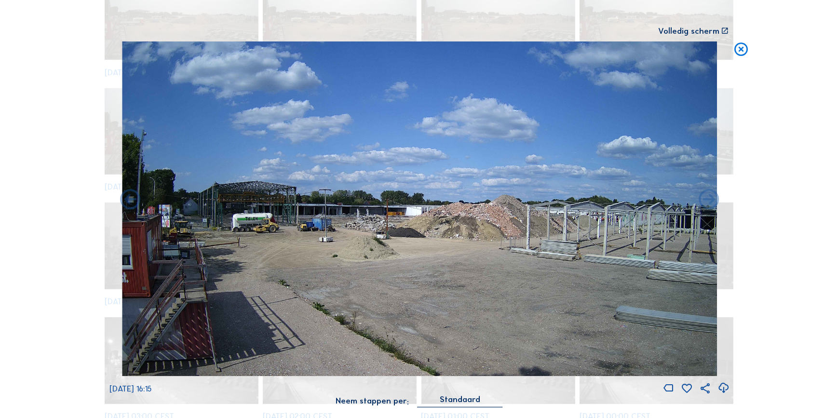
click at [709, 203] on icon at bounding box center [709, 200] width 25 height 25
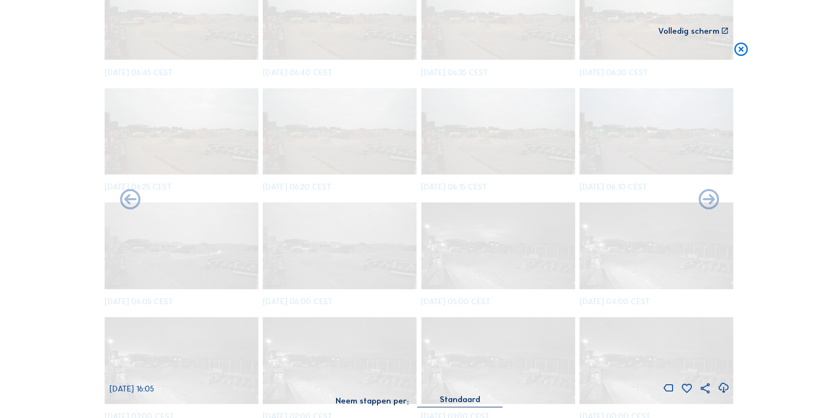
click at [709, 203] on div "[DATE] 16:05" at bounding box center [418, 217] width 619 height 353
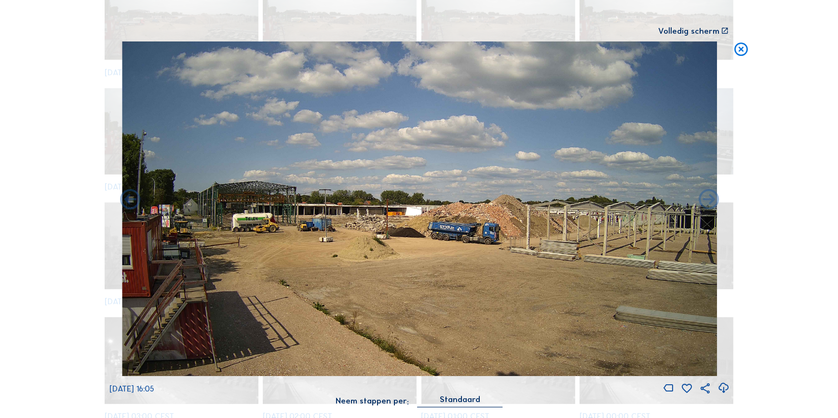
click at [709, 203] on icon at bounding box center [709, 200] width 25 height 25
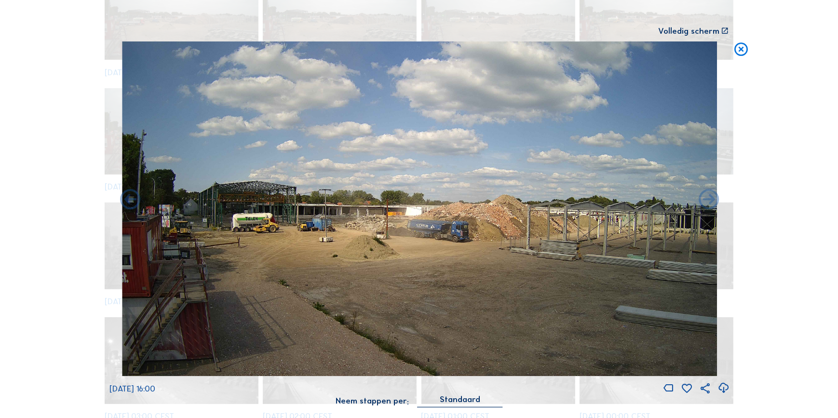
click at [709, 203] on icon at bounding box center [709, 200] width 25 height 25
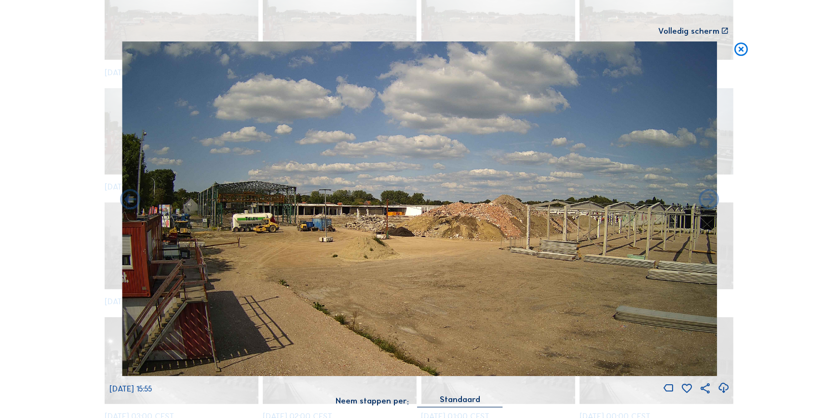
click at [709, 203] on icon at bounding box center [709, 200] width 25 height 25
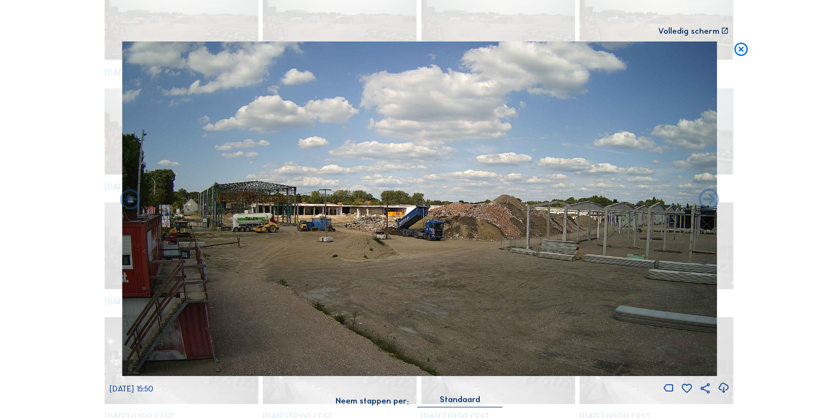
click at [709, 203] on icon at bounding box center [709, 200] width 25 height 25
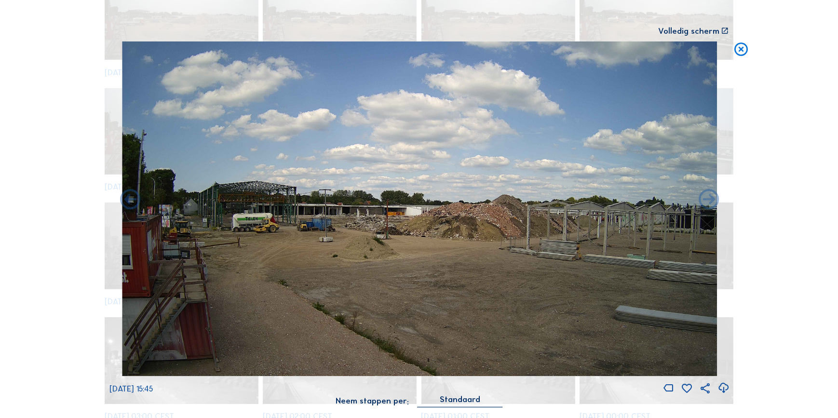
click at [709, 203] on icon at bounding box center [709, 200] width 25 height 25
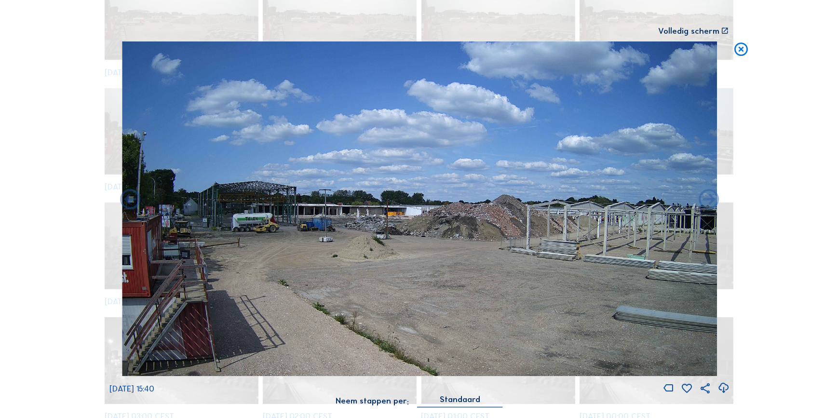
click at [709, 203] on icon at bounding box center [709, 200] width 25 height 25
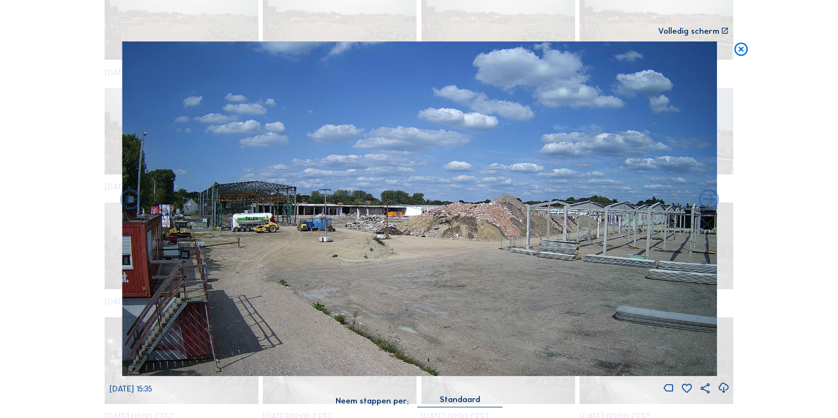
click at [709, 203] on icon at bounding box center [709, 200] width 25 height 25
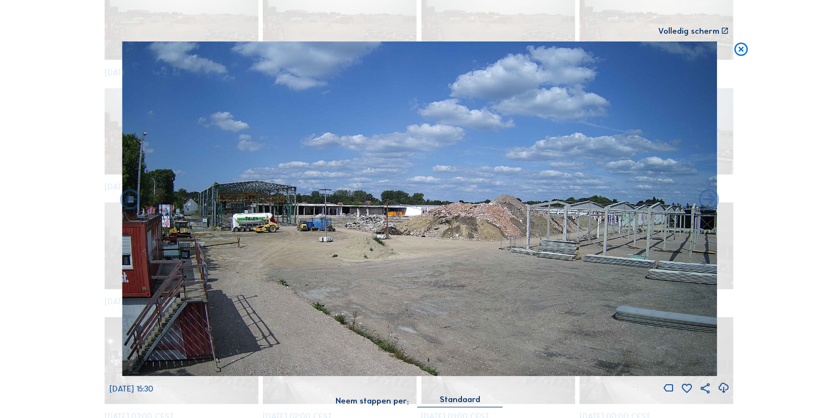
click at [709, 203] on icon at bounding box center [709, 200] width 25 height 25
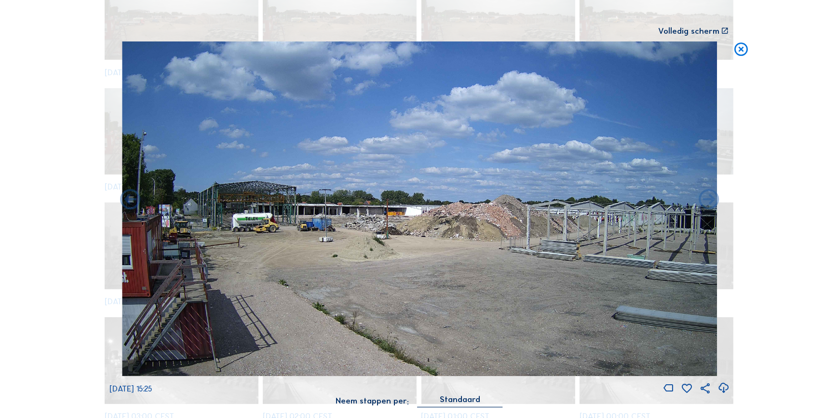
click at [709, 203] on icon at bounding box center [709, 200] width 25 height 25
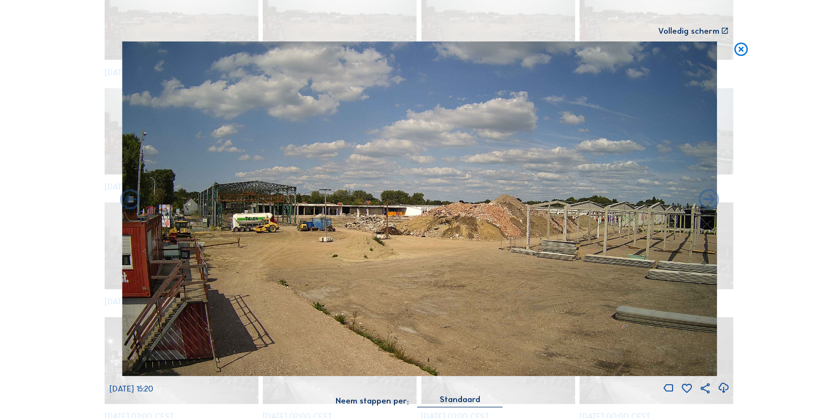
click at [709, 203] on icon at bounding box center [709, 200] width 25 height 25
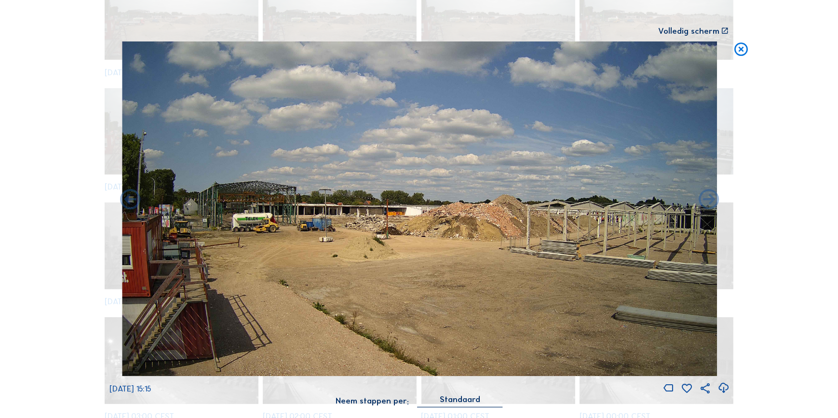
click at [709, 203] on icon at bounding box center [709, 200] width 25 height 25
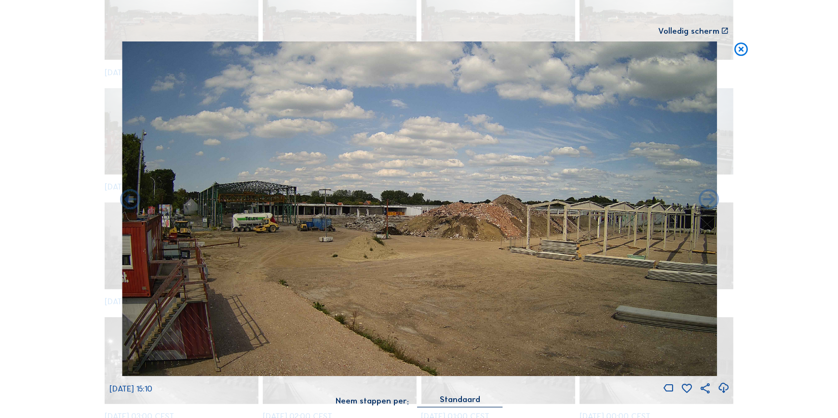
click at [709, 203] on icon at bounding box center [709, 200] width 25 height 25
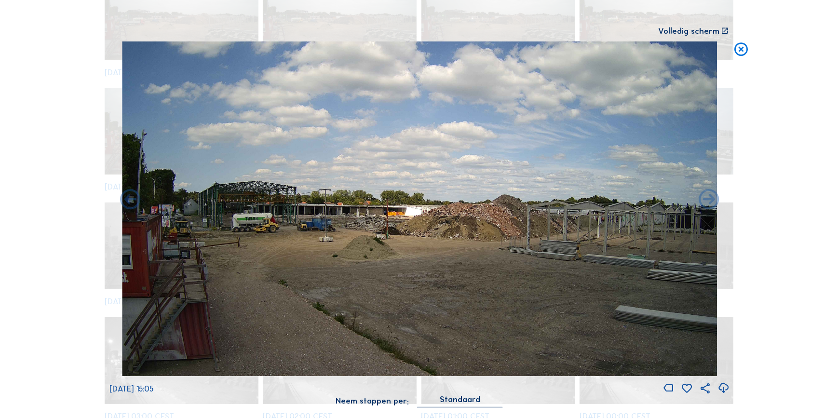
click at [709, 203] on icon at bounding box center [709, 200] width 25 height 25
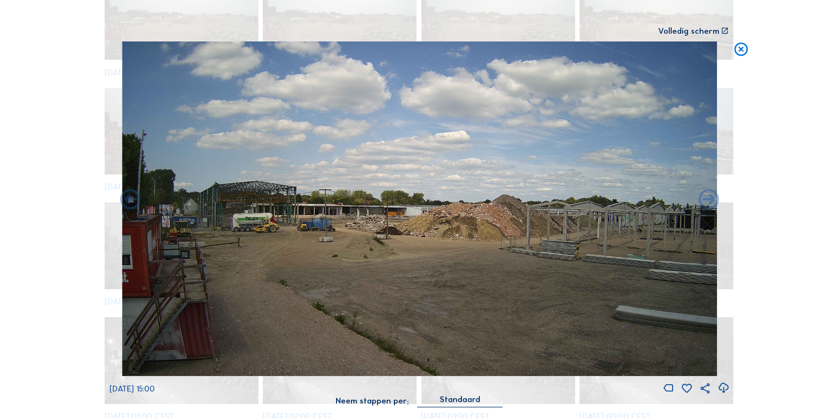
click at [709, 203] on icon at bounding box center [709, 200] width 25 height 25
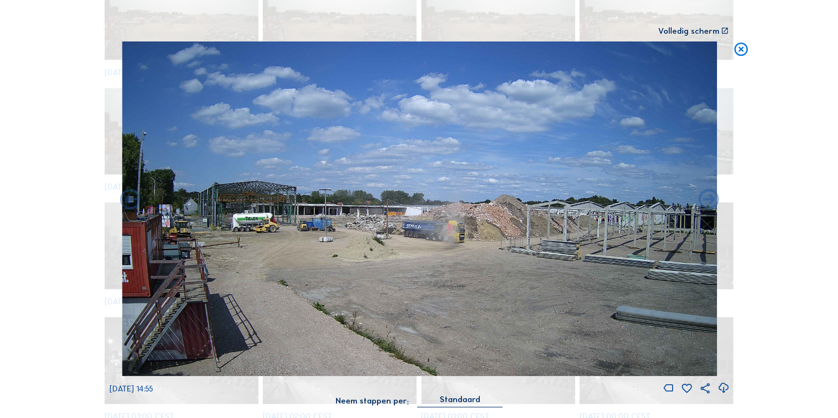
click at [709, 203] on icon at bounding box center [709, 200] width 25 height 25
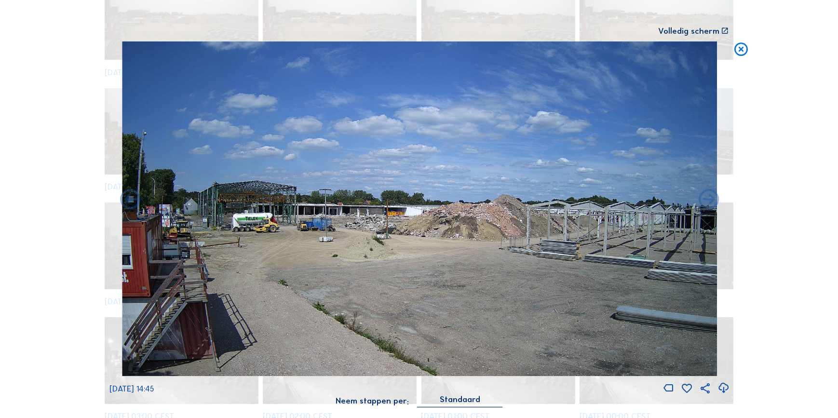
click at [709, 203] on icon at bounding box center [709, 200] width 25 height 25
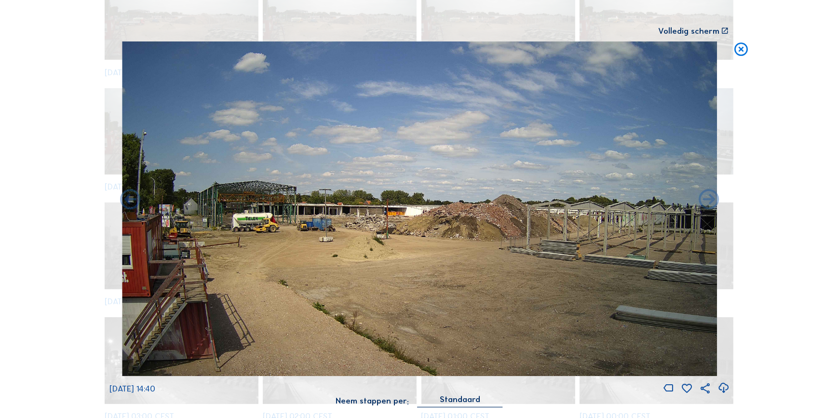
click at [709, 203] on icon at bounding box center [709, 200] width 25 height 25
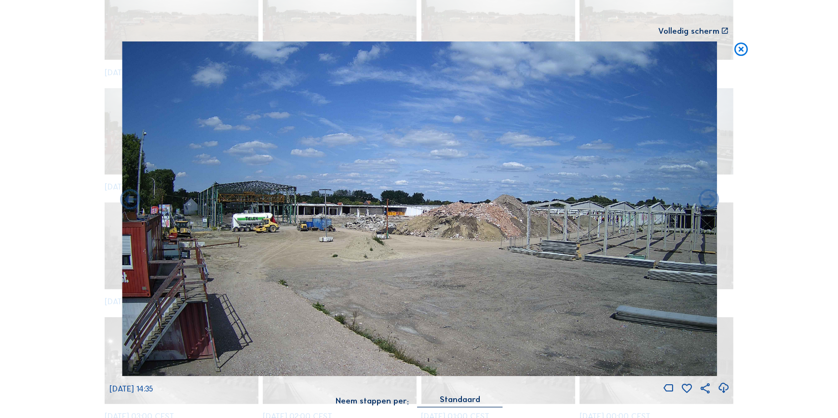
click at [709, 203] on icon at bounding box center [709, 200] width 25 height 25
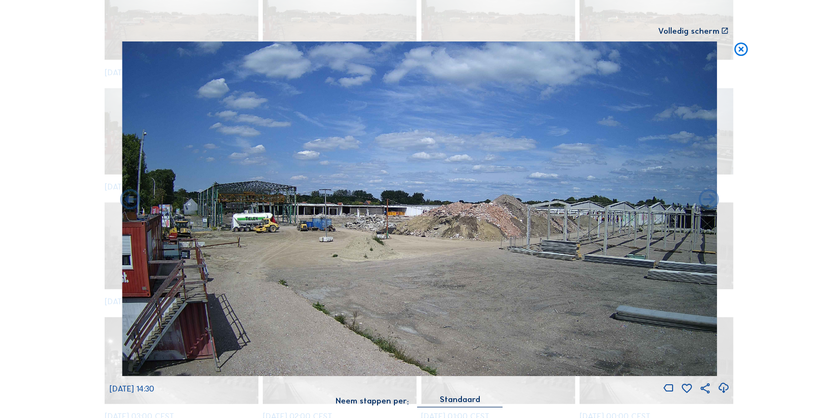
click at [709, 203] on icon at bounding box center [709, 200] width 25 height 25
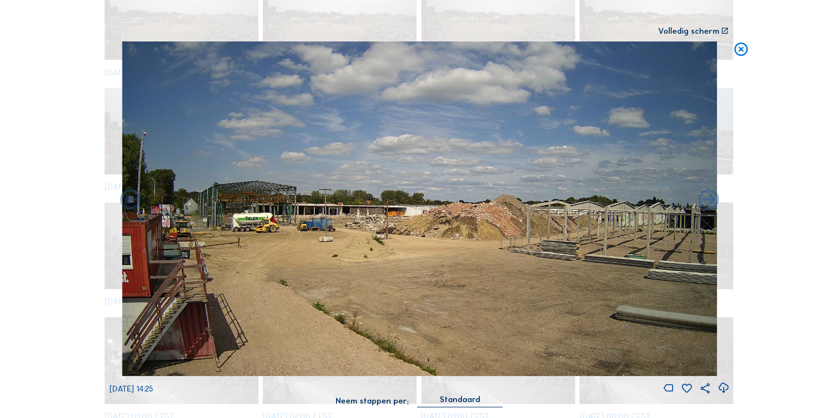
click at [709, 203] on icon at bounding box center [709, 200] width 25 height 25
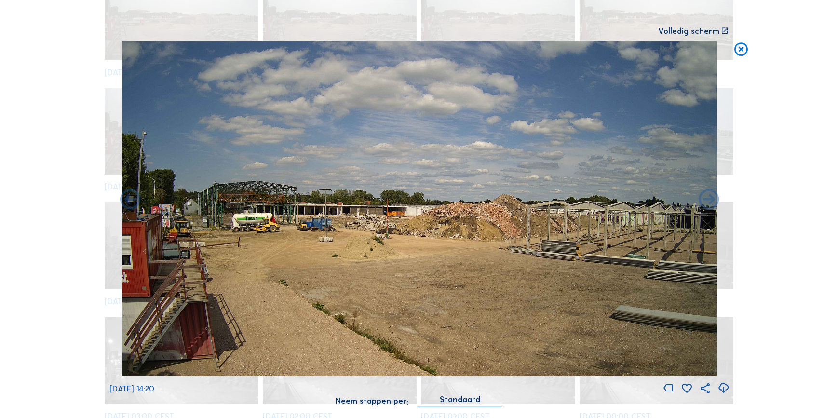
click at [709, 203] on icon at bounding box center [709, 200] width 25 height 25
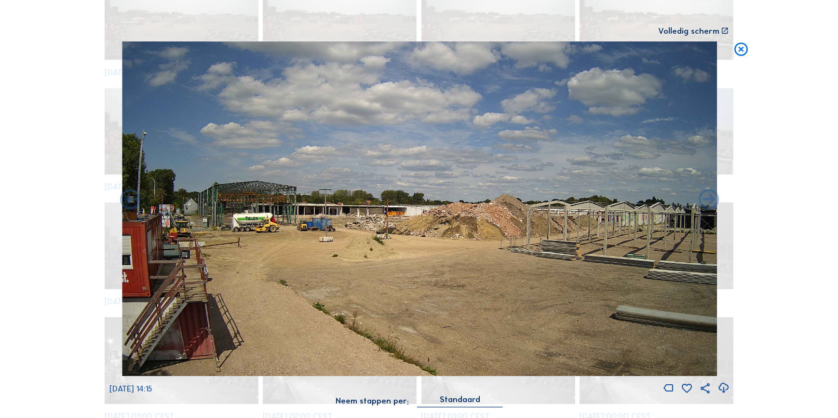
click at [709, 203] on icon at bounding box center [709, 200] width 25 height 25
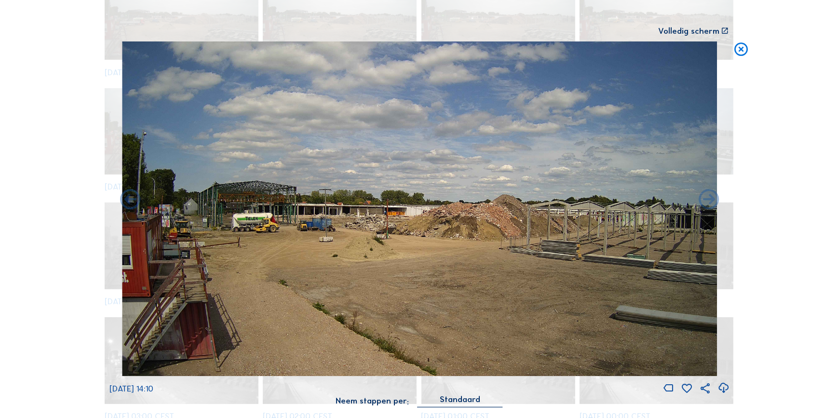
click at [709, 203] on icon at bounding box center [709, 200] width 25 height 25
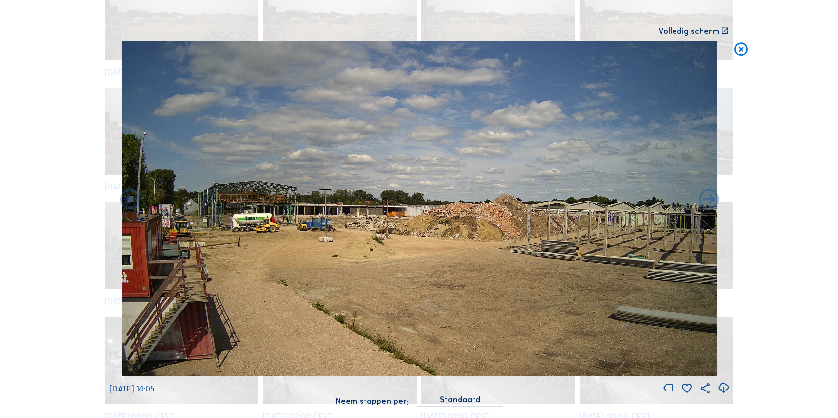
click at [709, 203] on icon at bounding box center [709, 200] width 25 height 25
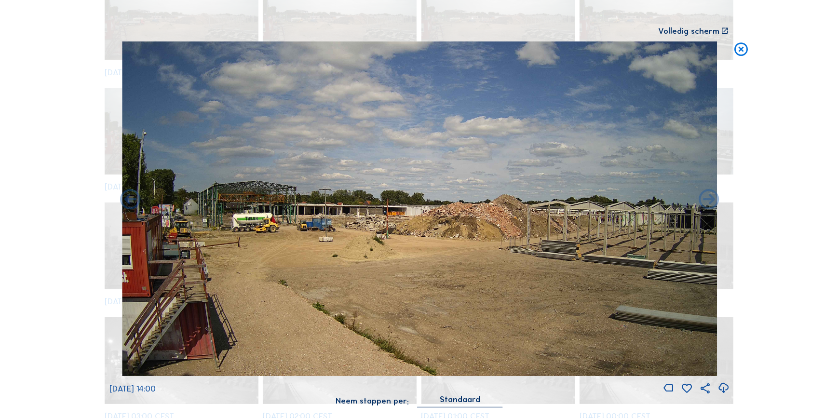
click at [709, 203] on icon at bounding box center [709, 200] width 25 height 25
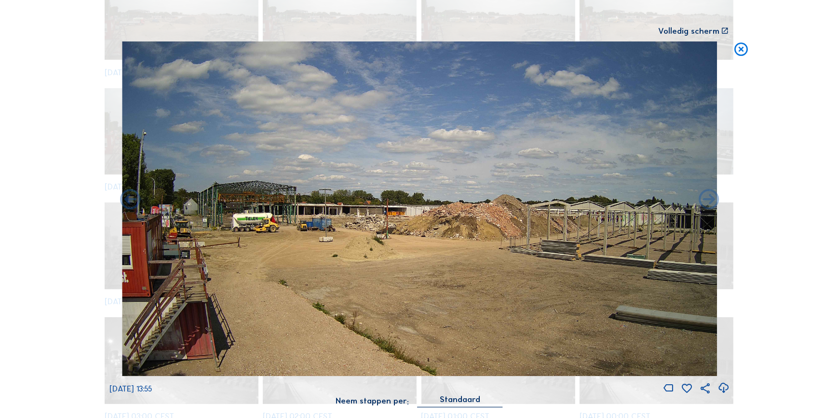
click at [709, 203] on icon at bounding box center [709, 200] width 25 height 25
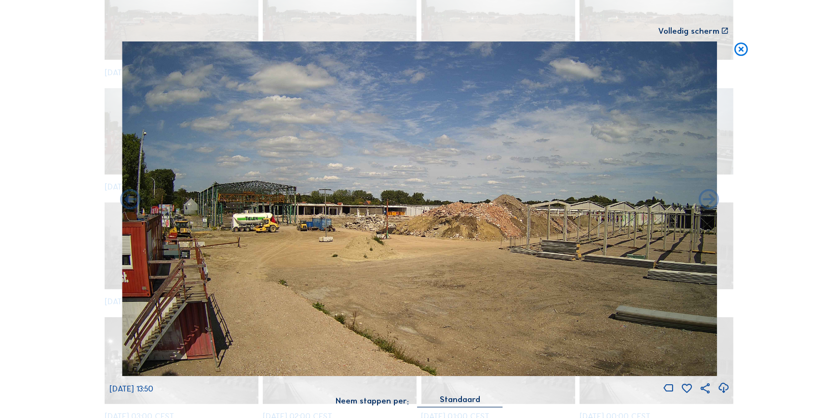
click at [709, 203] on icon at bounding box center [709, 200] width 25 height 25
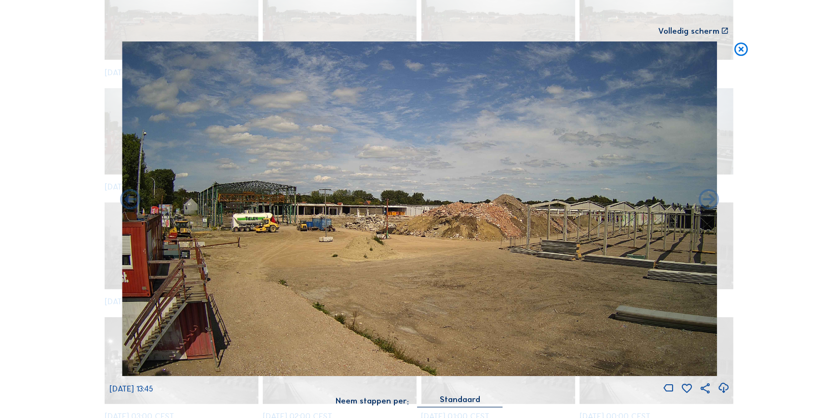
click at [709, 203] on icon at bounding box center [709, 200] width 25 height 25
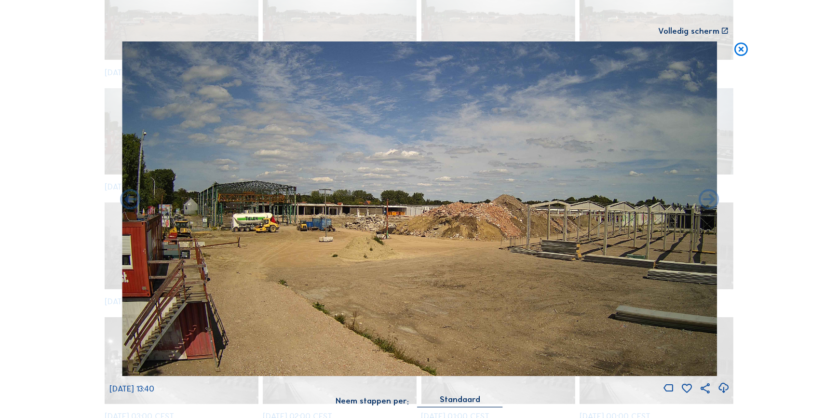
click at [709, 203] on icon at bounding box center [709, 200] width 25 height 25
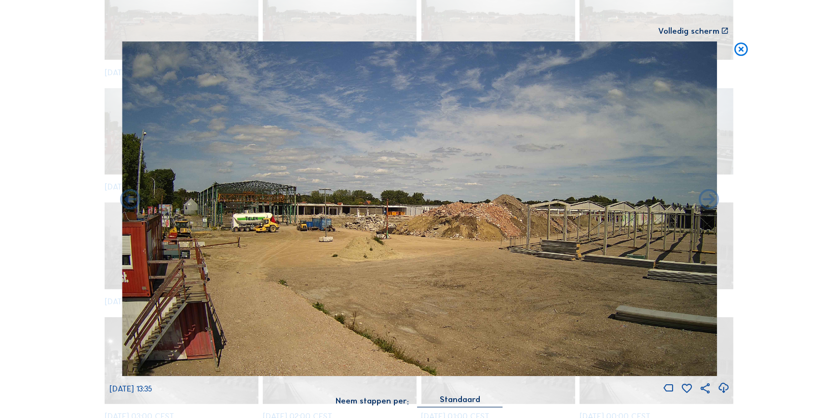
click at [709, 203] on icon at bounding box center [709, 200] width 25 height 25
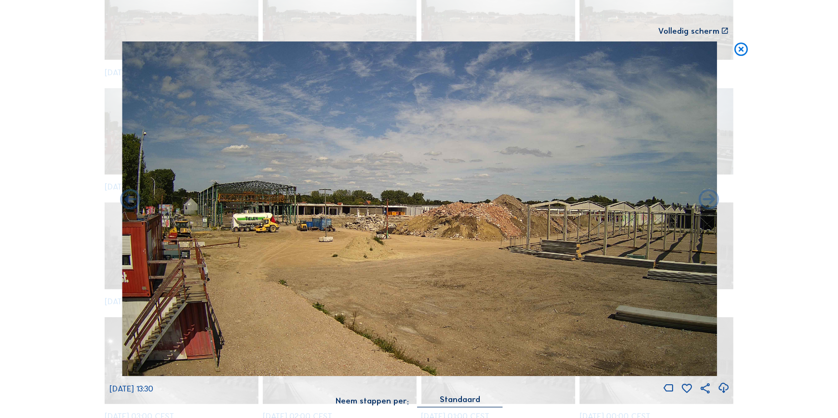
click at [709, 203] on icon at bounding box center [709, 200] width 25 height 25
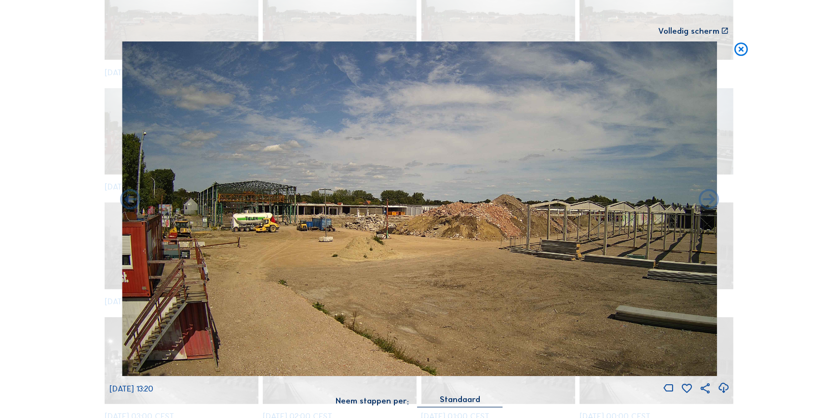
click at [709, 203] on icon at bounding box center [709, 200] width 25 height 25
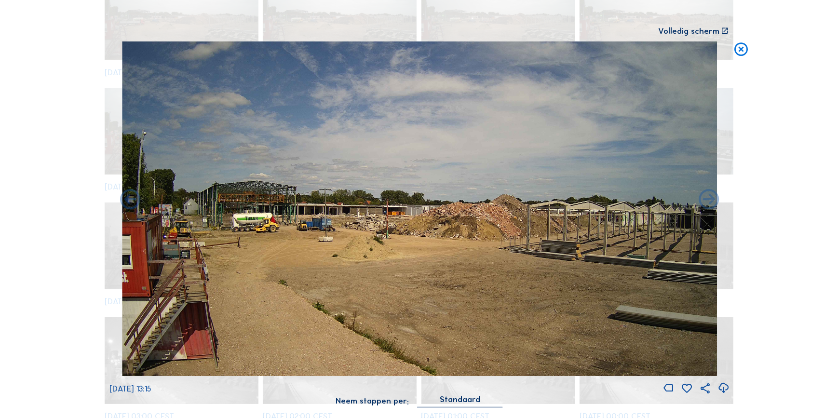
click at [709, 203] on icon at bounding box center [709, 200] width 25 height 25
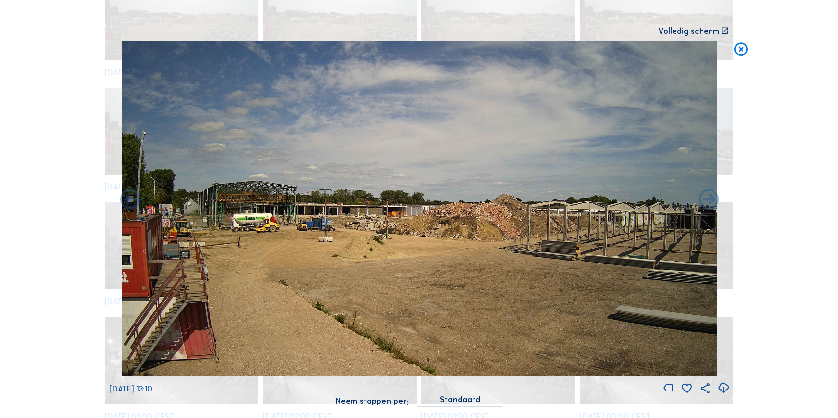
click at [709, 203] on icon at bounding box center [709, 200] width 25 height 25
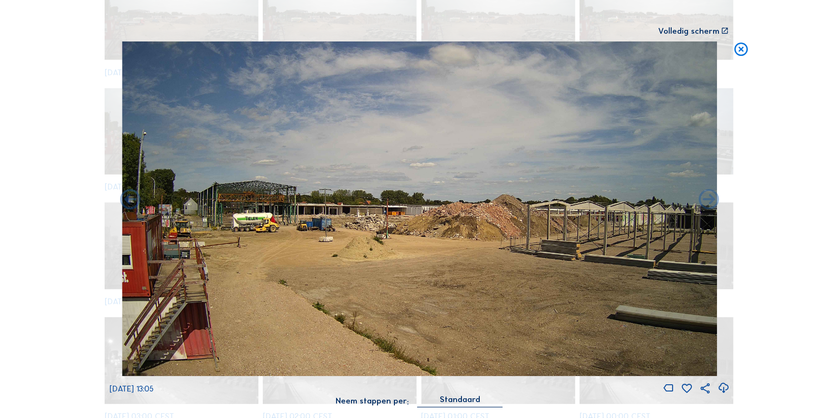
click at [709, 203] on icon at bounding box center [709, 200] width 25 height 25
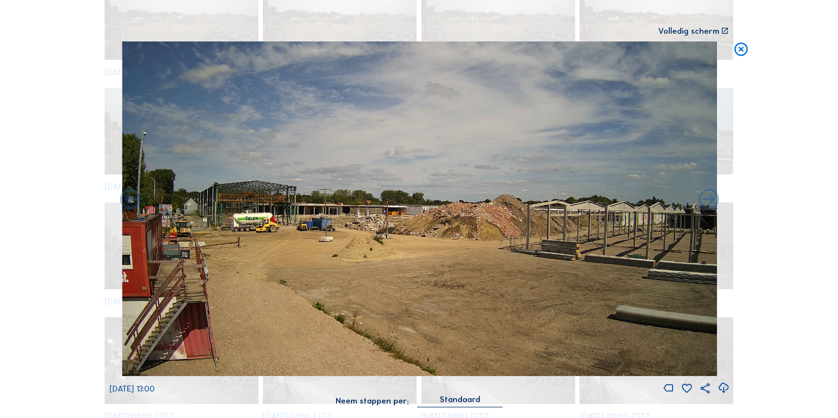
click at [709, 203] on icon at bounding box center [709, 200] width 25 height 25
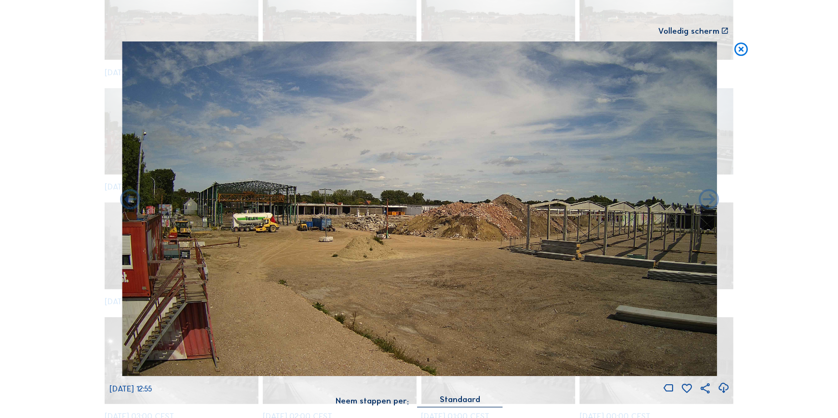
click at [709, 203] on icon at bounding box center [709, 200] width 25 height 25
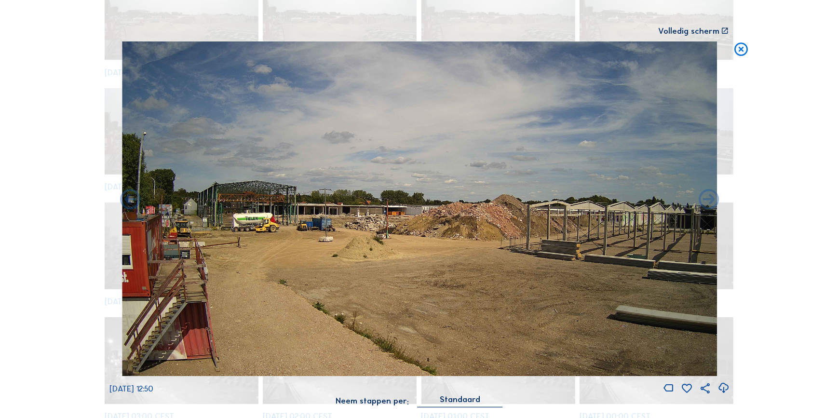
click at [709, 203] on icon at bounding box center [709, 200] width 25 height 25
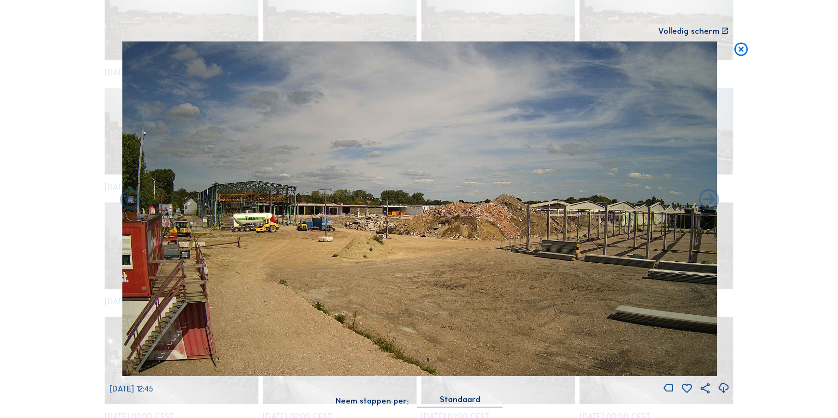
click at [709, 203] on icon at bounding box center [709, 200] width 25 height 25
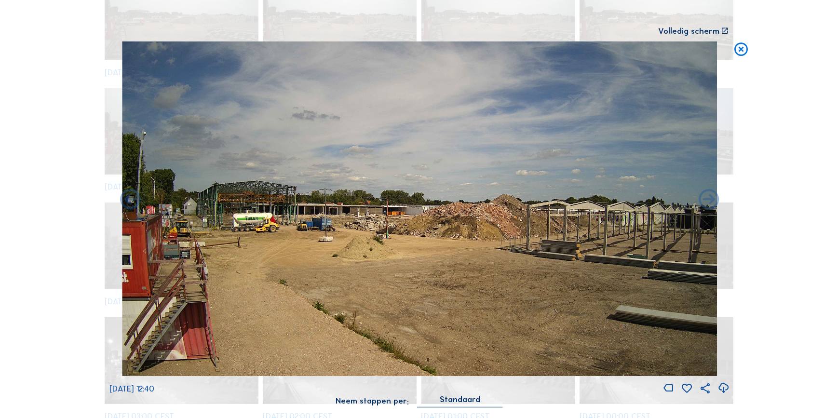
click at [709, 203] on icon at bounding box center [709, 200] width 25 height 25
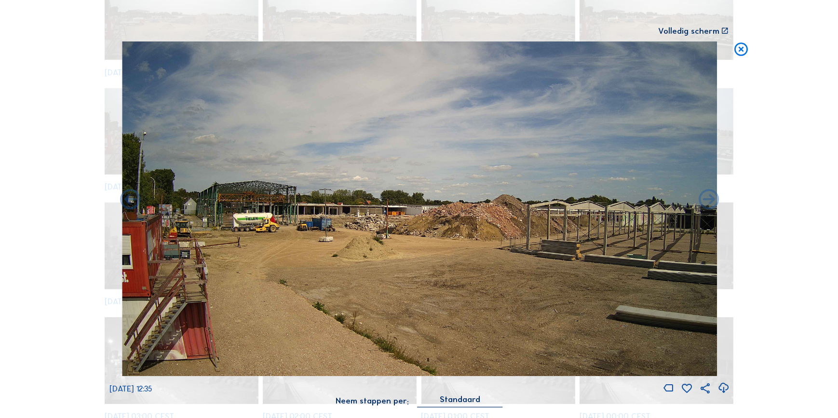
click at [709, 203] on icon at bounding box center [709, 200] width 25 height 25
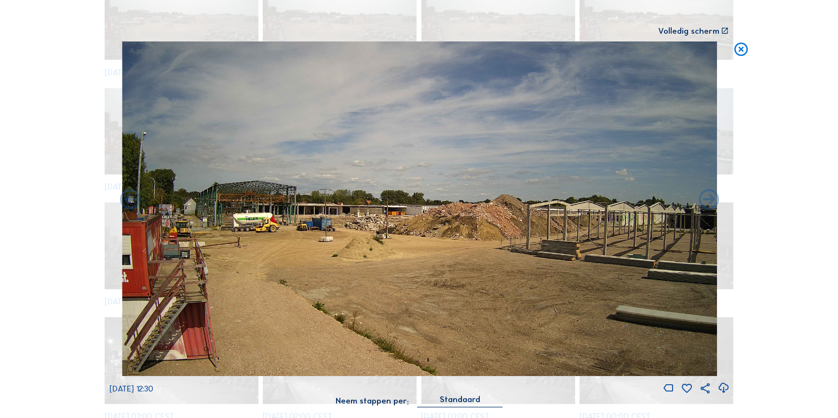
click at [709, 203] on icon at bounding box center [709, 200] width 25 height 25
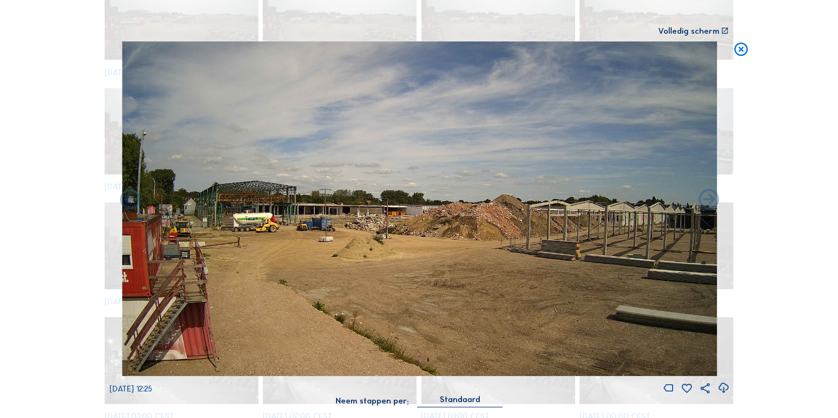
click at [709, 203] on icon at bounding box center [709, 200] width 25 height 25
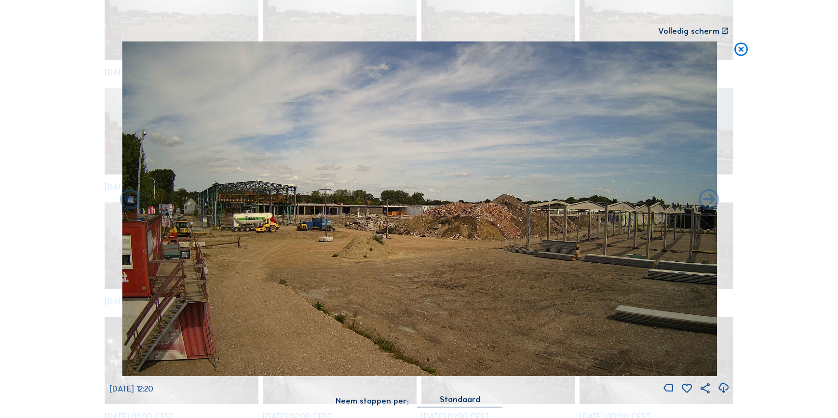
click at [709, 203] on icon at bounding box center [709, 200] width 25 height 25
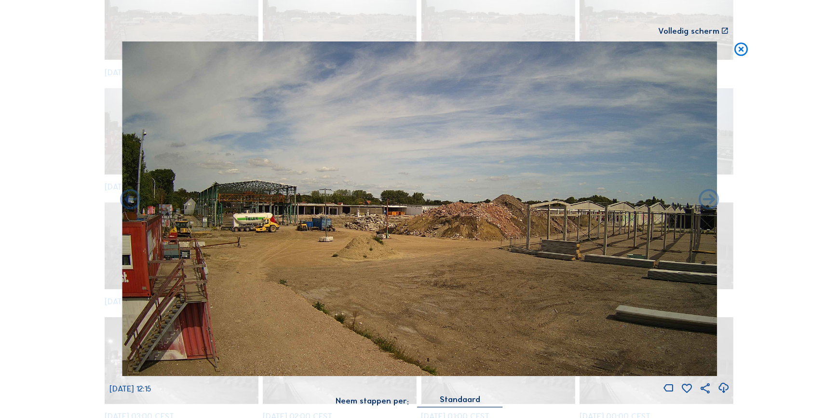
click at [709, 203] on icon at bounding box center [709, 200] width 25 height 25
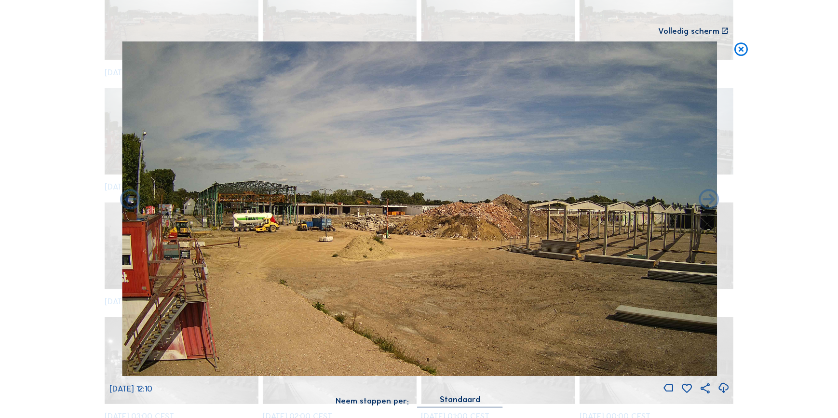
click at [709, 203] on icon at bounding box center [709, 200] width 25 height 25
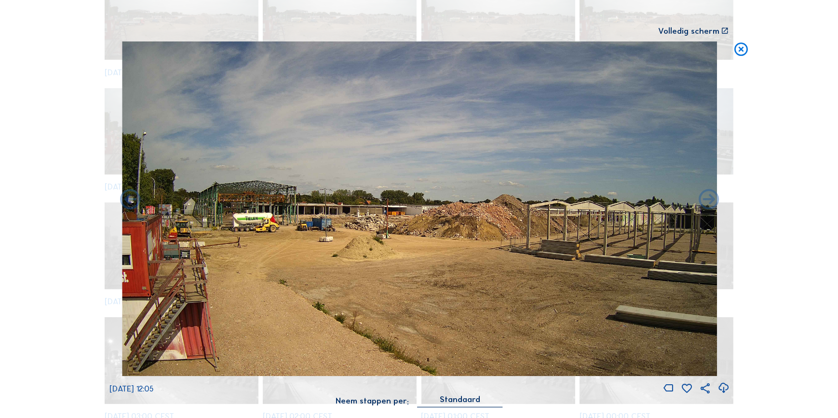
click at [709, 203] on icon at bounding box center [709, 200] width 25 height 25
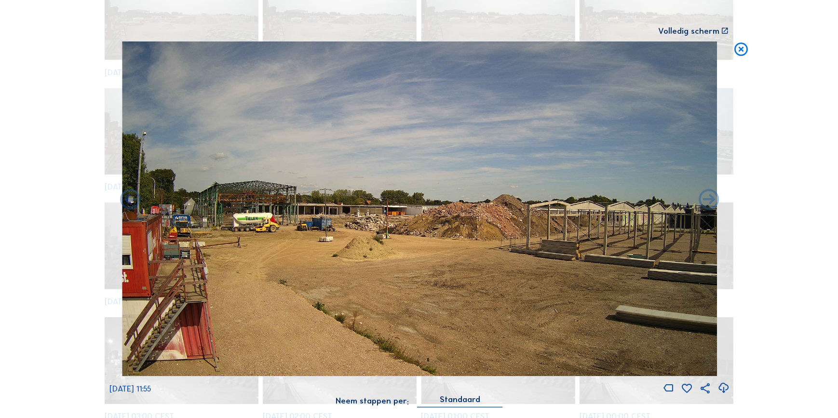
click at [709, 203] on icon at bounding box center [709, 200] width 25 height 25
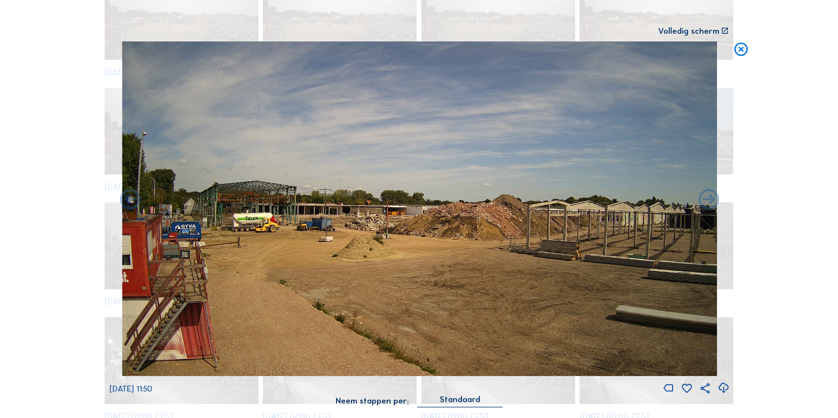
click at [709, 203] on icon at bounding box center [709, 200] width 25 height 25
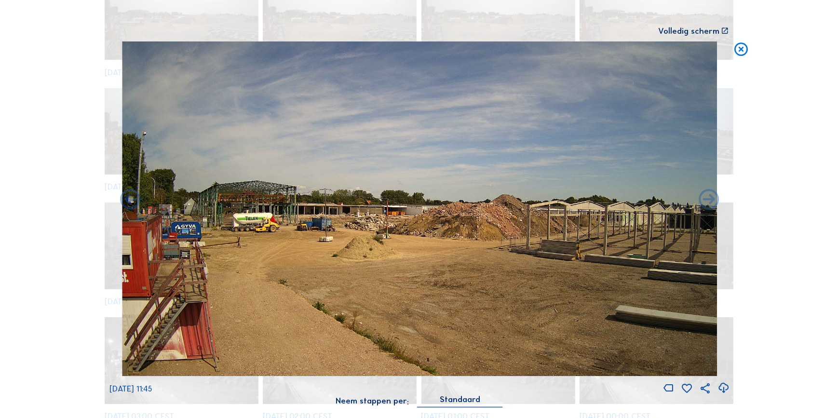
click at [709, 203] on icon at bounding box center [709, 200] width 25 height 25
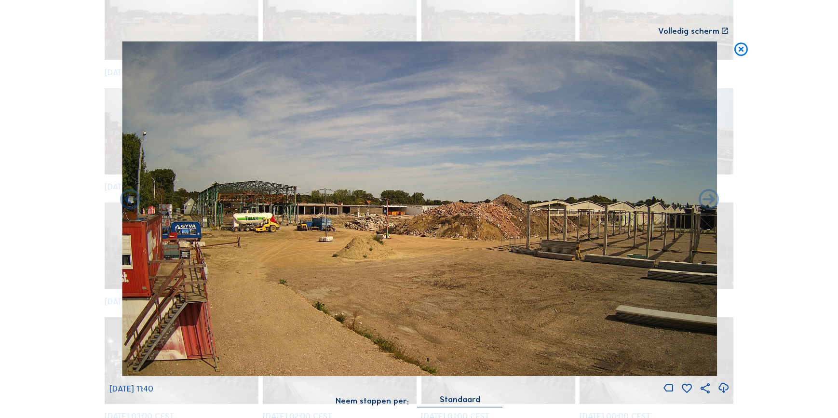
click at [709, 203] on icon at bounding box center [709, 200] width 25 height 25
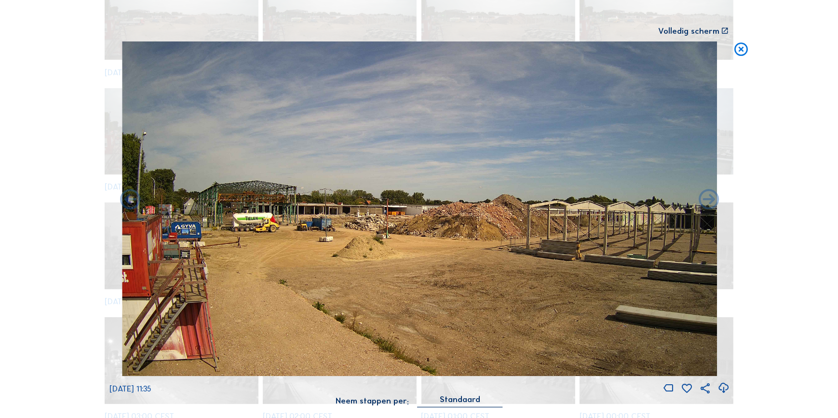
click at [709, 203] on icon at bounding box center [709, 200] width 25 height 25
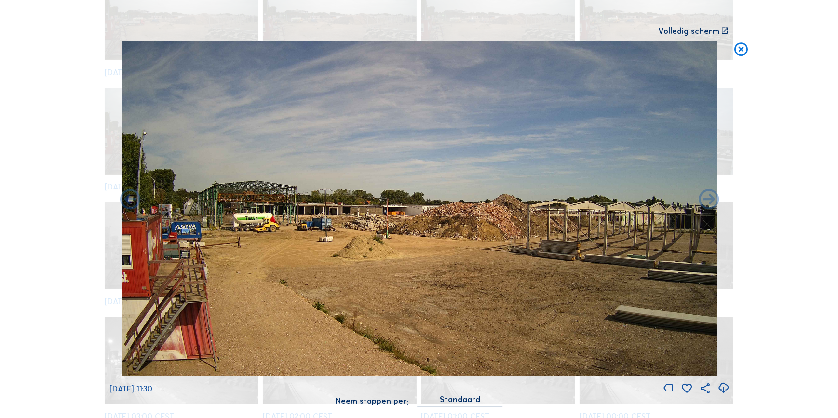
click at [709, 203] on icon at bounding box center [709, 200] width 25 height 25
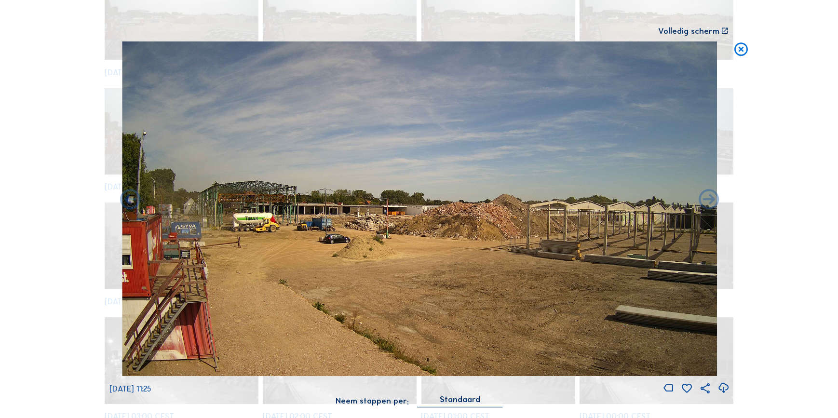
click at [709, 203] on icon at bounding box center [709, 200] width 25 height 25
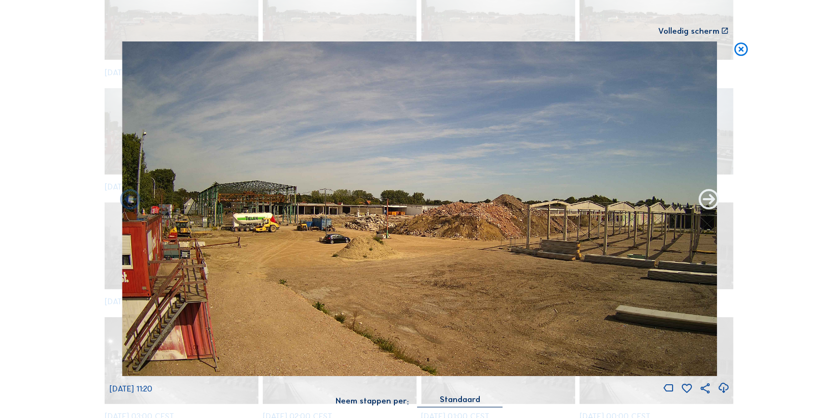
click at [708, 207] on icon at bounding box center [709, 200] width 25 height 25
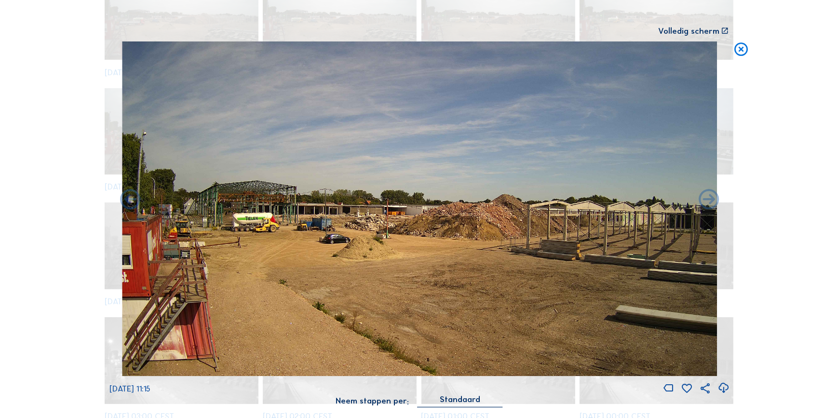
click at [708, 207] on icon at bounding box center [709, 200] width 25 height 25
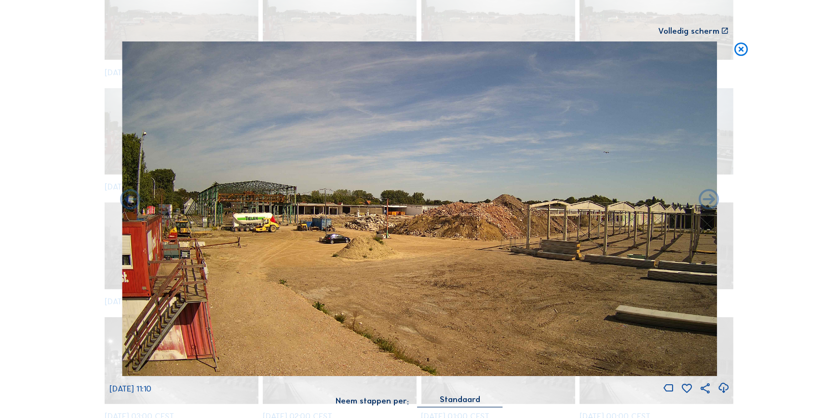
click at [708, 207] on icon at bounding box center [709, 200] width 25 height 25
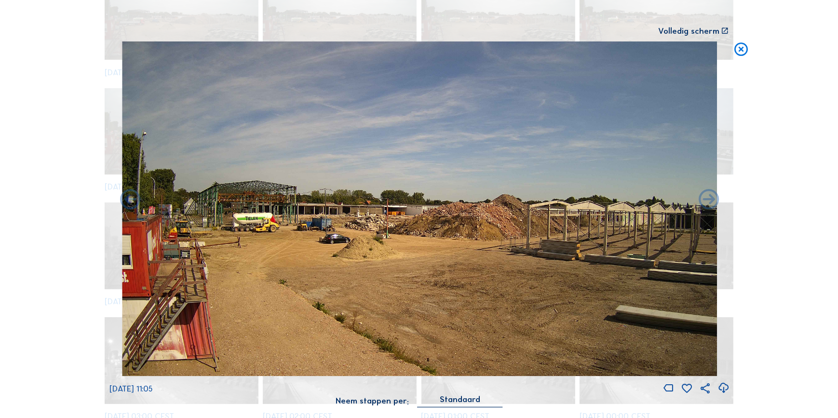
click at [708, 207] on icon at bounding box center [709, 200] width 25 height 25
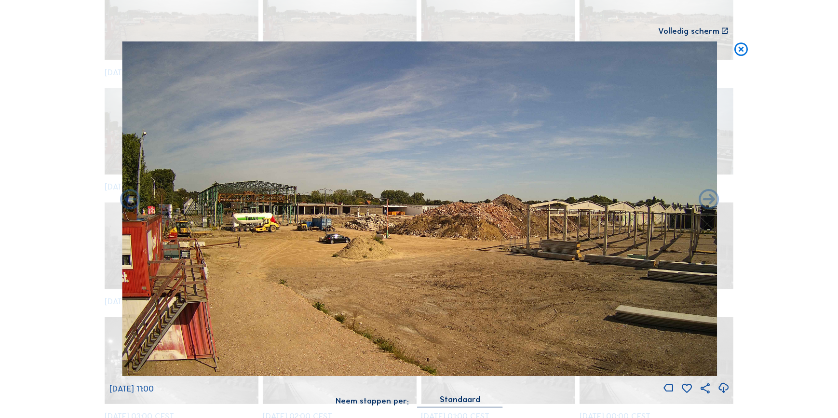
click at [708, 207] on icon at bounding box center [709, 200] width 25 height 25
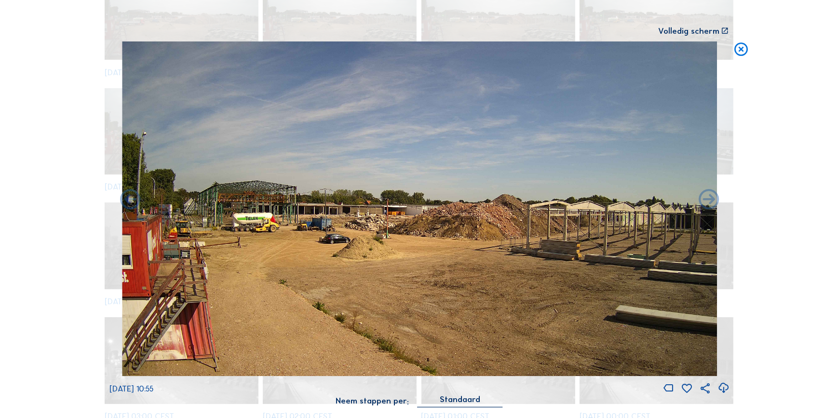
click at [708, 207] on icon at bounding box center [709, 200] width 25 height 25
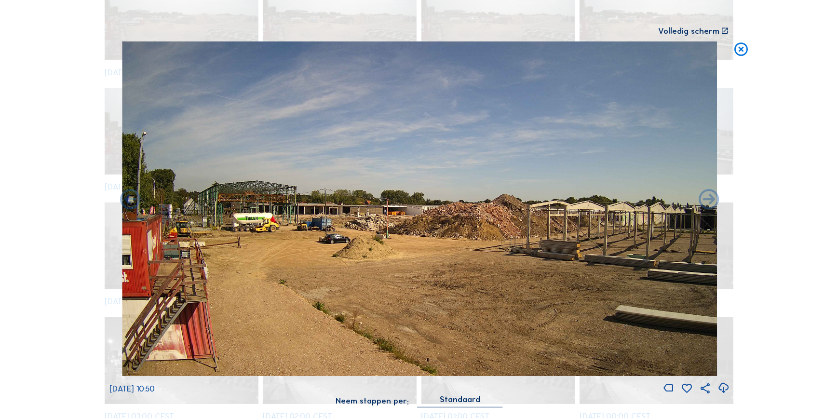
click at [708, 207] on icon at bounding box center [709, 200] width 25 height 25
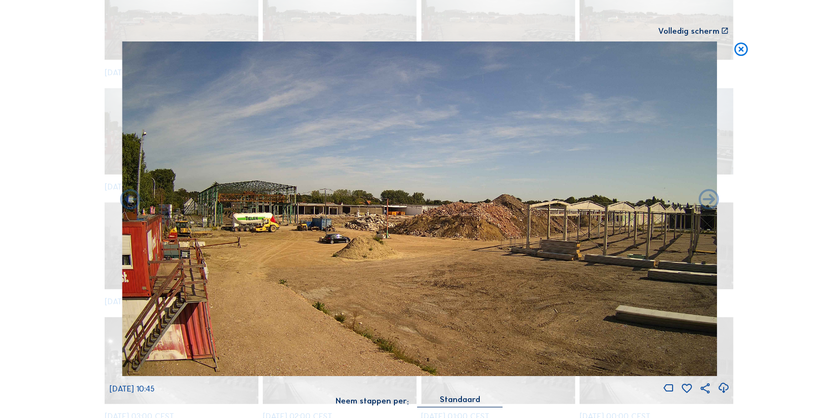
click at [708, 207] on icon at bounding box center [709, 200] width 25 height 25
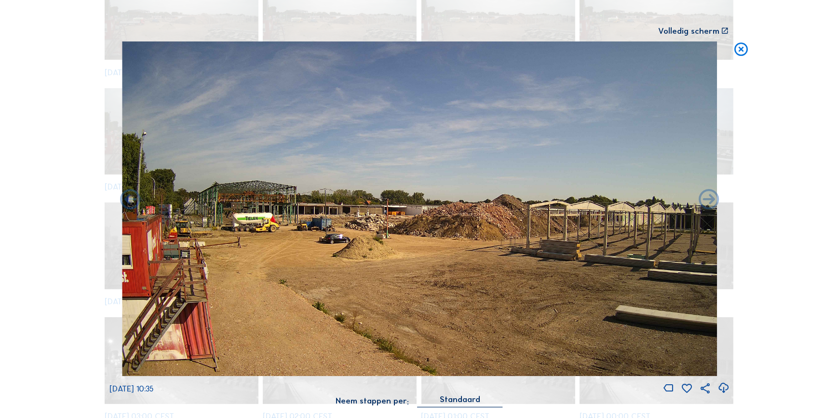
click at [708, 207] on icon at bounding box center [709, 200] width 25 height 25
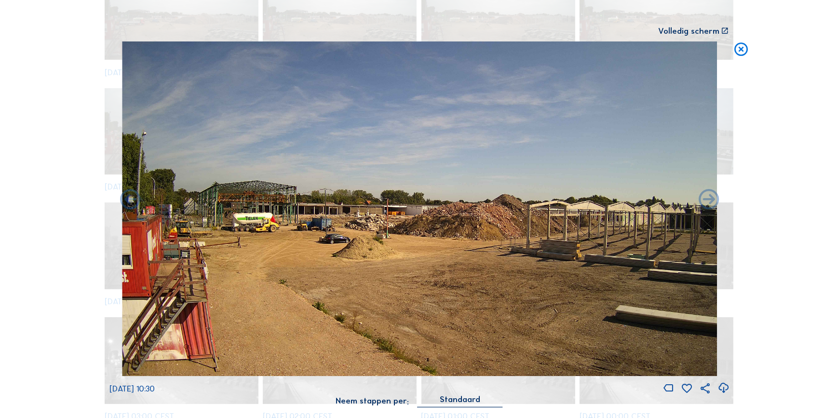
click at [708, 207] on icon at bounding box center [709, 200] width 25 height 25
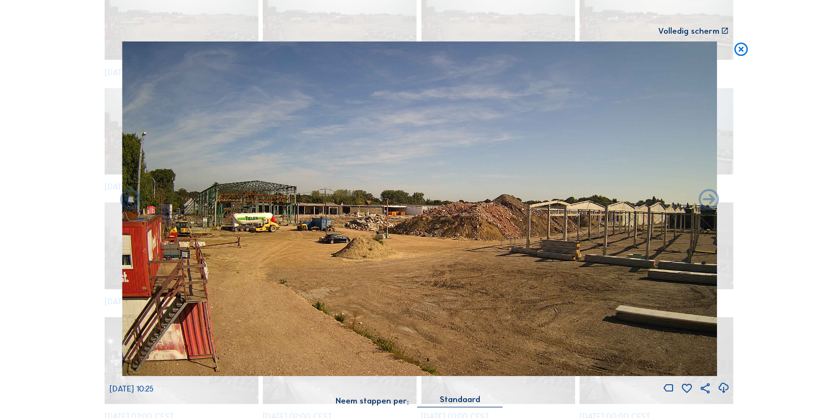
click at [708, 207] on icon at bounding box center [709, 200] width 25 height 25
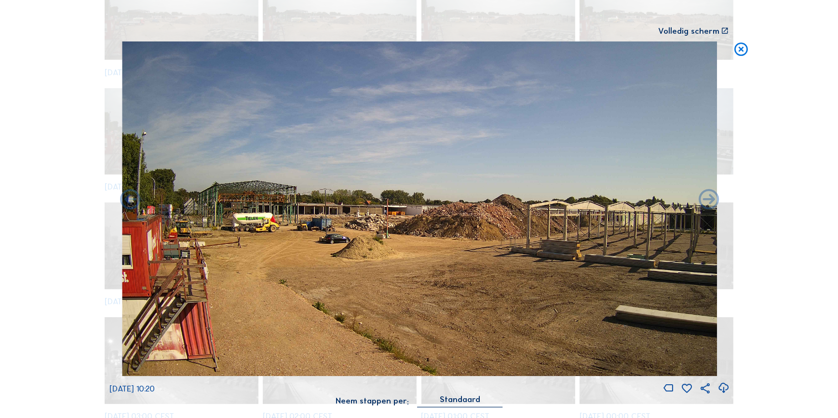
click at [708, 207] on icon at bounding box center [709, 200] width 25 height 25
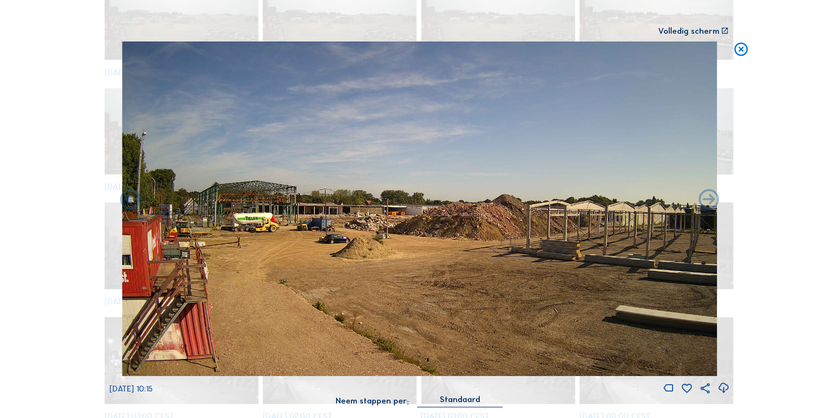
click at [708, 207] on icon at bounding box center [709, 200] width 25 height 25
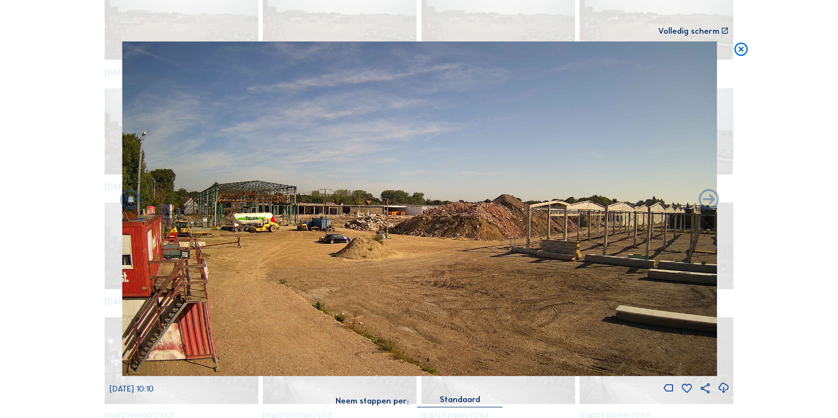
click at [708, 207] on icon at bounding box center [709, 200] width 25 height 25
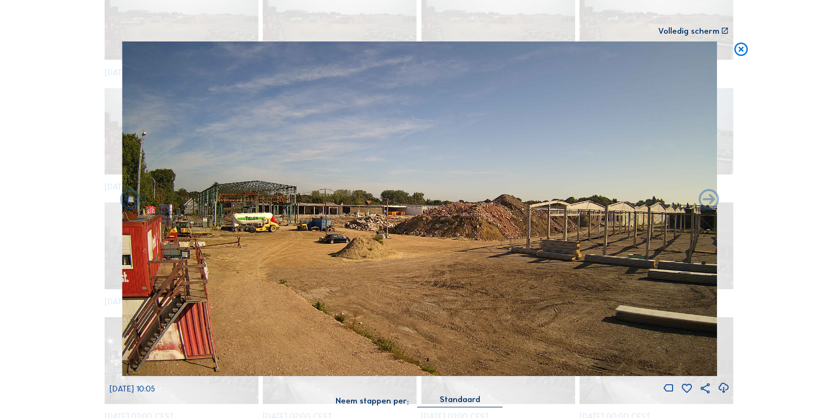
click at [708, 207] on icon at bounding box center [709, 200] width 25 height 25
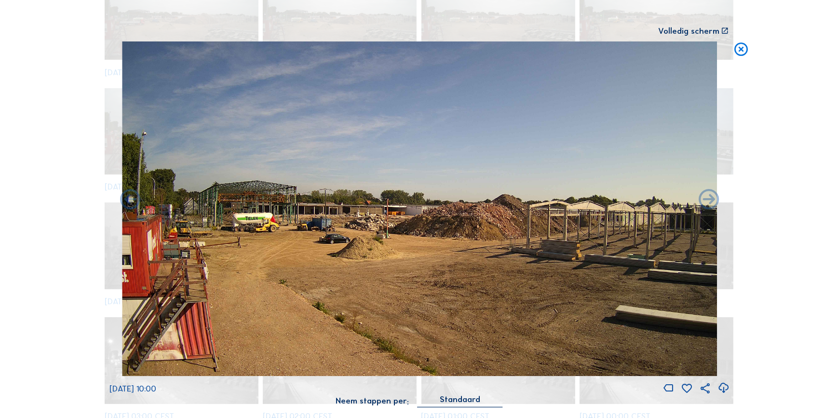
click at [708, 207] on icon at bounding box center [709, 200] width 25 height 25
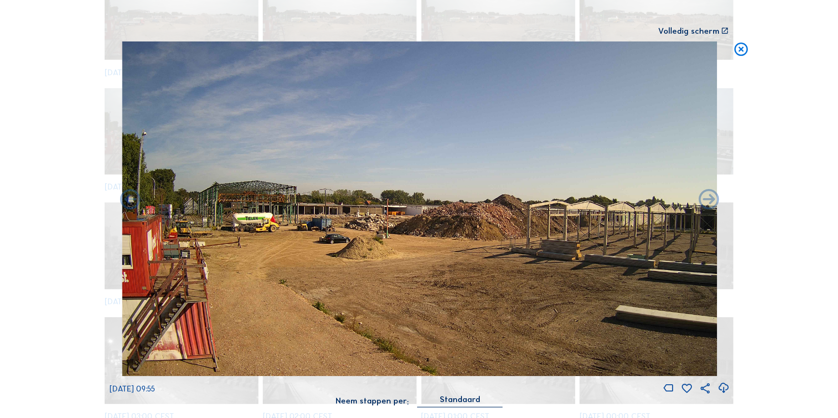
click at [708, 207] on icon at bounding box center [709, 200] width 25 height 25
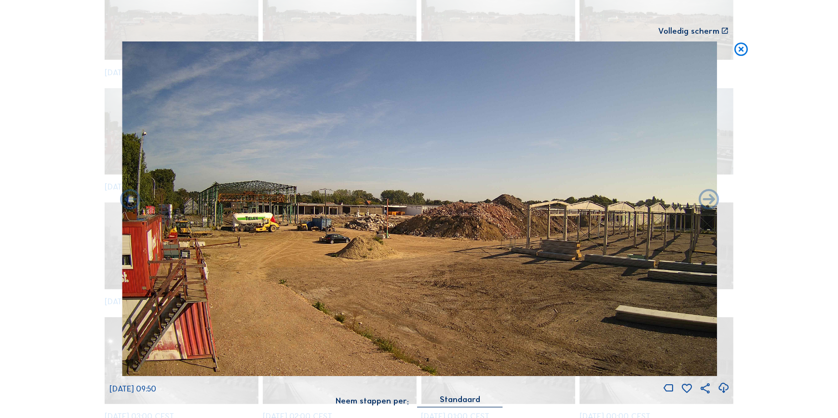
click at [708, 207] on icon at bounding box center [709, 200] width 25 height 25
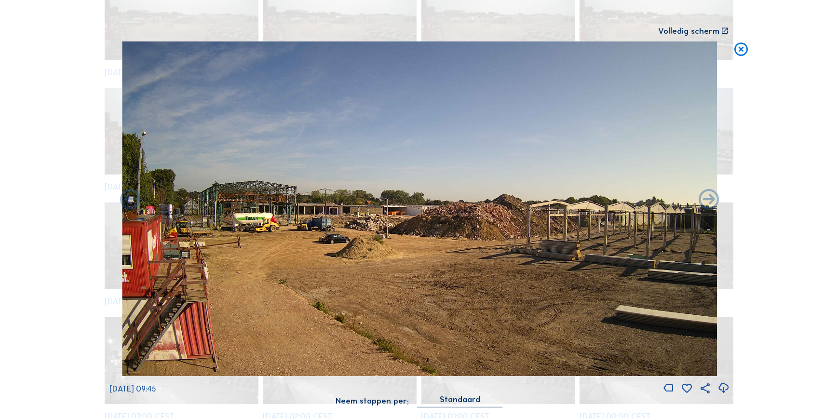
click at [708, 207] on icon at bounding box center [709, 200] width 25 height 25
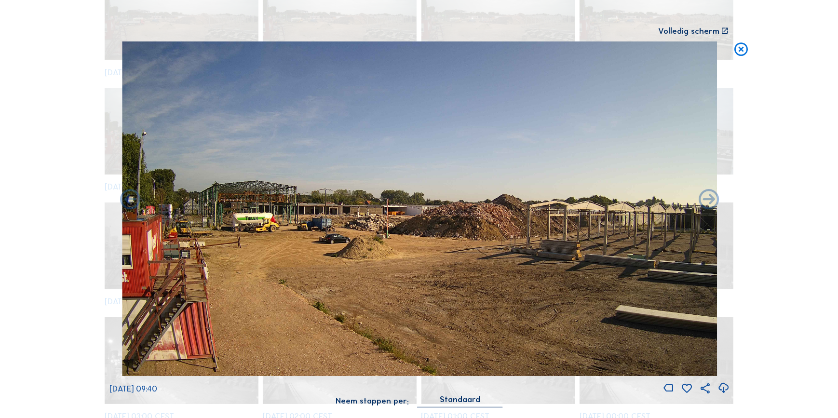
click at [708, 207] on icon at bounding box center [709, 200] width 25 height 25
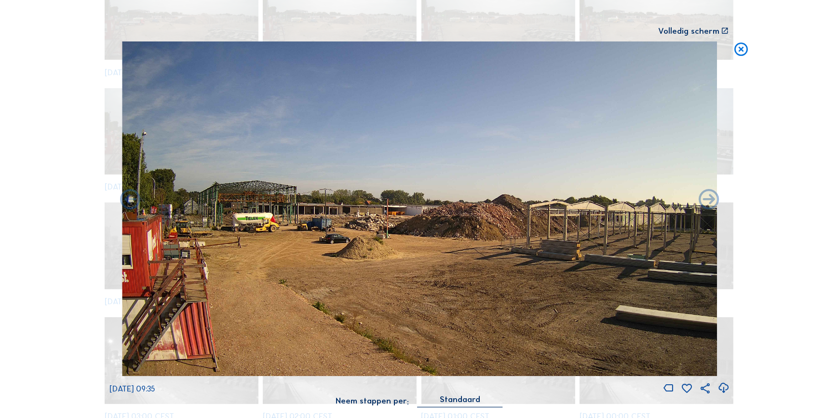
click at [708, 207] on icon at bounding box center [709, 200] width 25 height 25
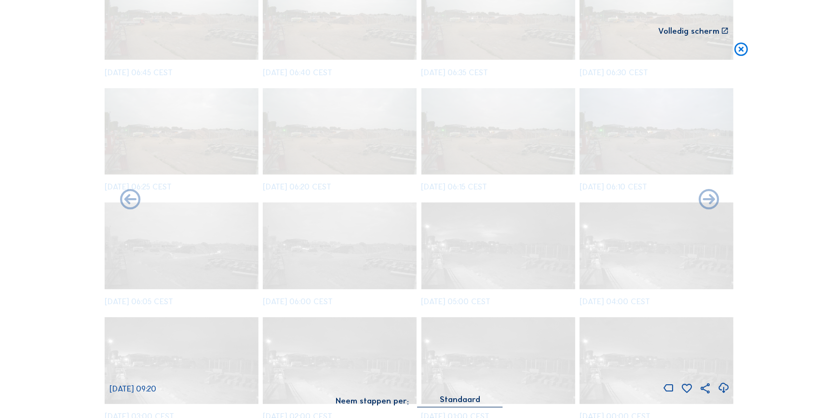
click at [708, 207] on icon at bounding box center [709, 200] width 25 height 25
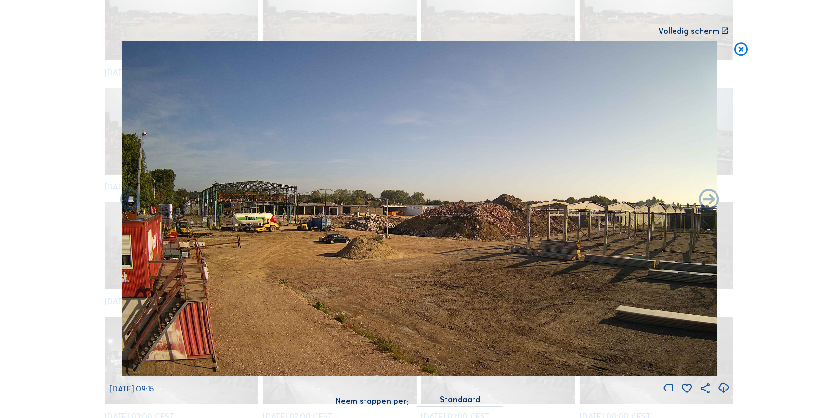
click at [708, 207] on icon at bounding box center [709, 200] width 25 height 25
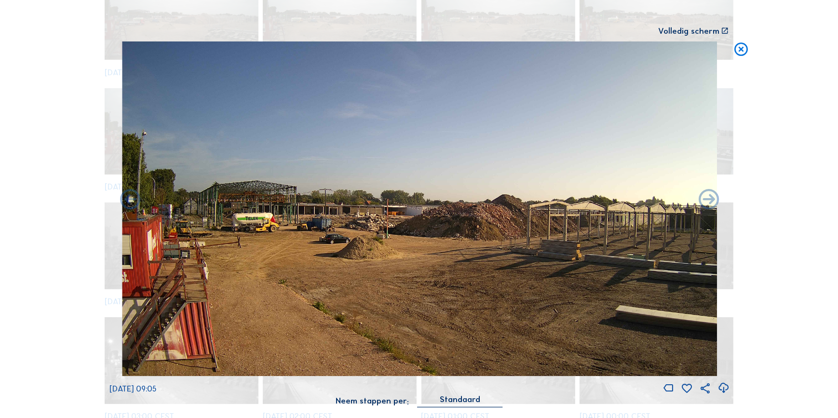
click at [708, 207] on icon at bounding box center [709, 200] width 25 height 25
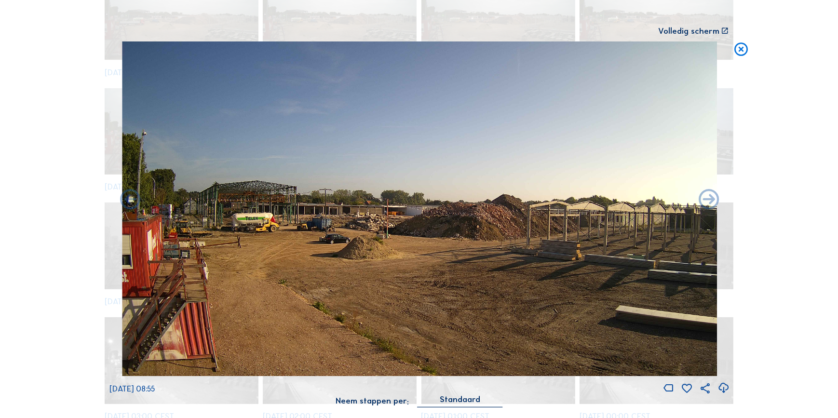
click at [708, 207] on icon at bounding box center [709, 200] width 25 height 25
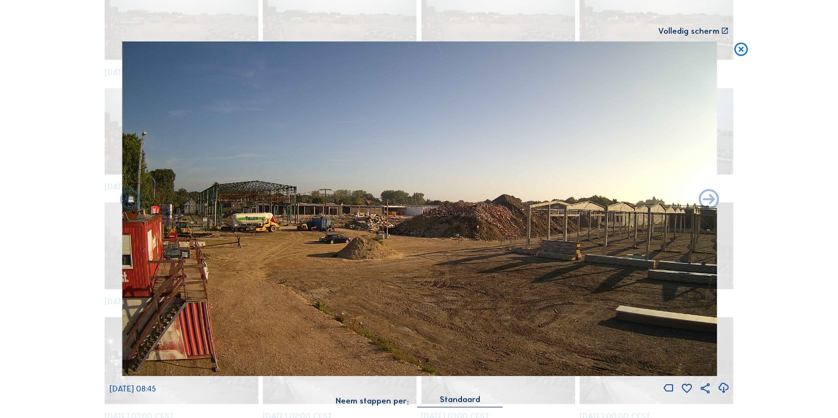
click at [708, 207] on icon at bounding box center [709, 200] width 25 height 25
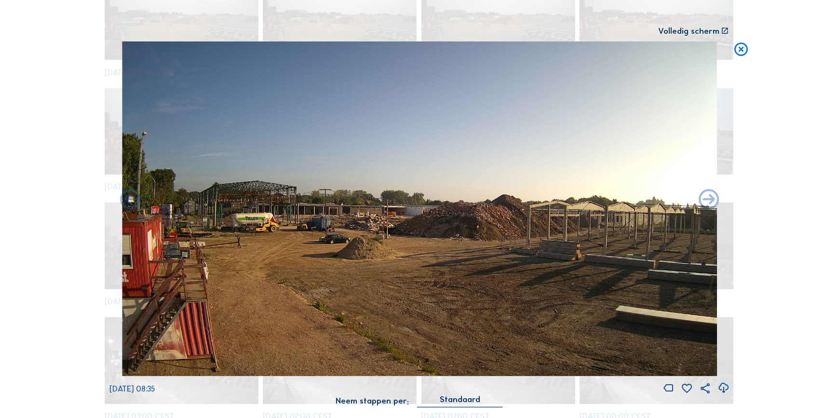
click at [708, 207] on icon at bounding box center [709, 200] width 25 height 25
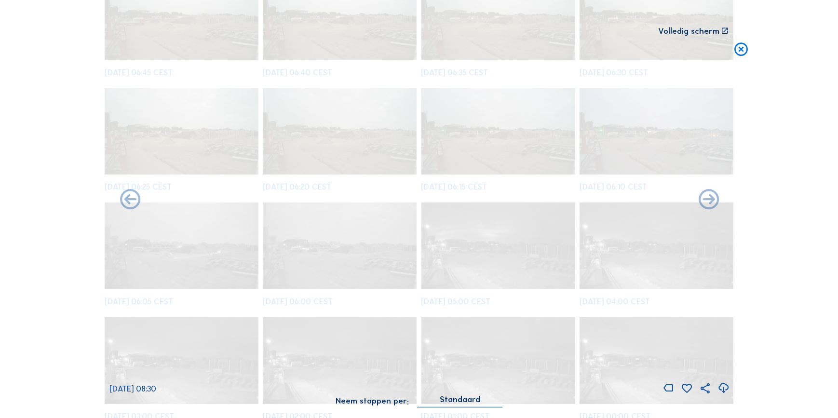
click at [708, 207] on icon at bounding box center [709, 200] width 25 height 25
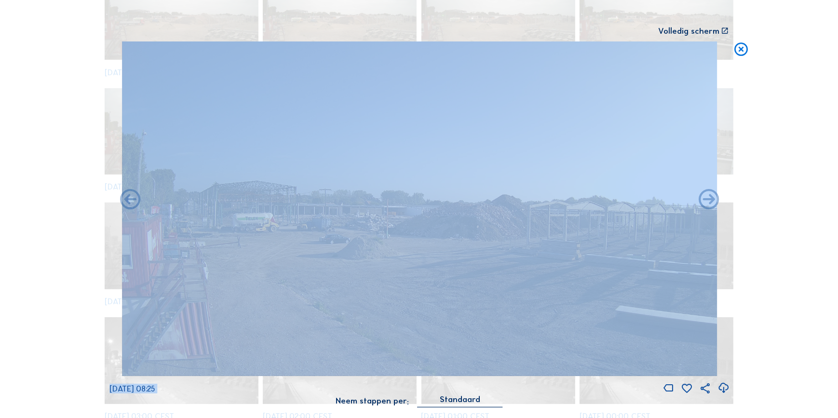
click at [708, 207] on icon at bounding box center [709, 200] width 25 height 25
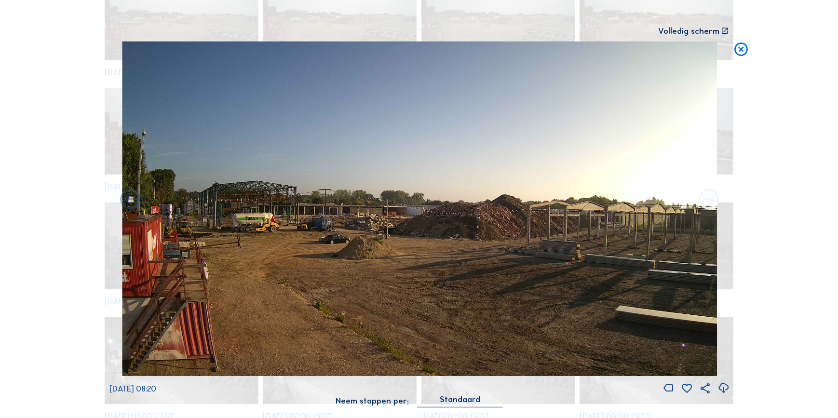
click at [708, 207] on icon at bounding box center [709, 200] width 25 height 25
click at [711, 205] on icon at bounding box center [709, 200] width 25 height 25
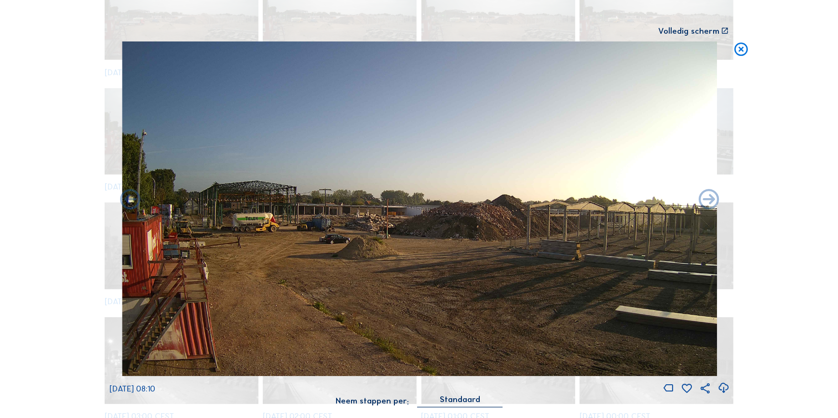
click at [711, 205] on icon at bounding box center [709, 200] width 25 height 25
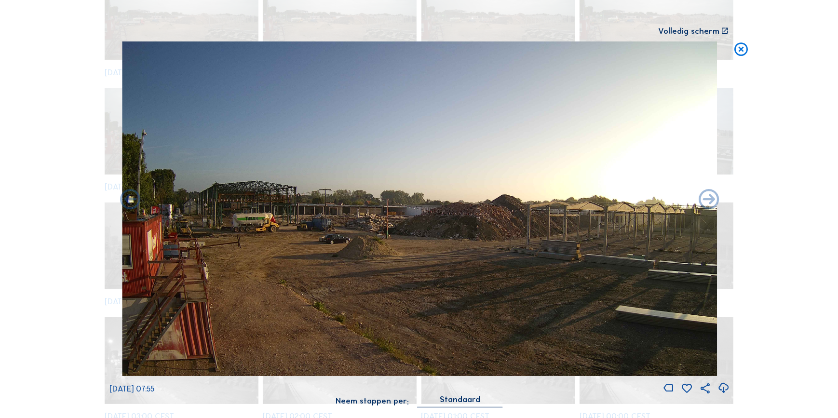
click at [711, 205] on icon at bounding box center [709, 200] width 25 height 25
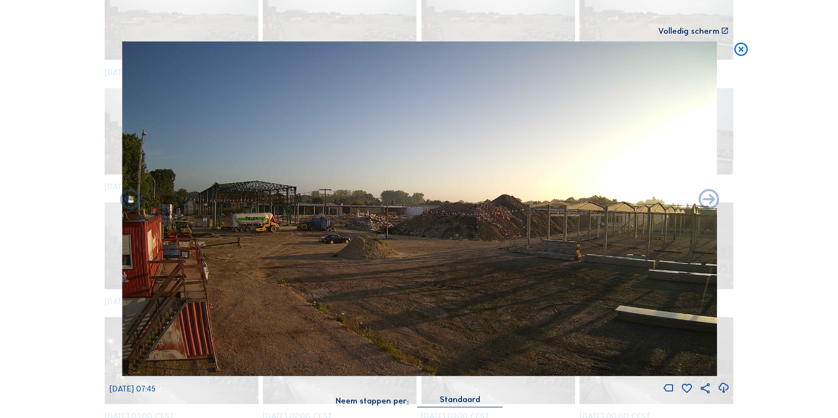
click at [711, 205] on icon at bounding box center [709, 200] width 25 height 25
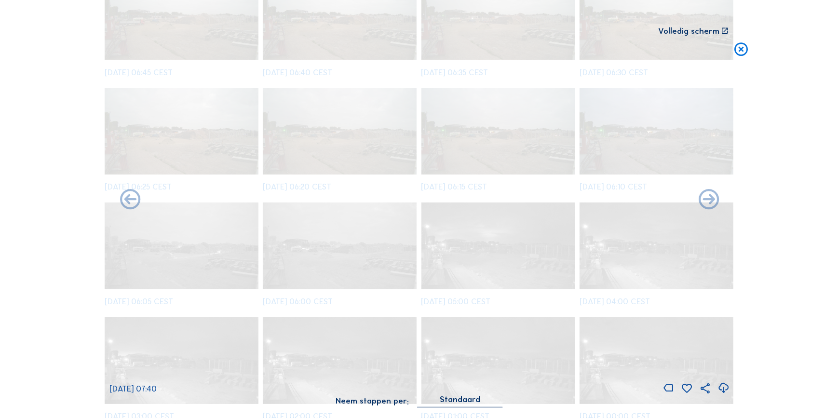
click at [711, 205] on icon at bounding box center [709, 200] width 25 height 25
